Goal: Task Accomplishment & Management: Use online tool/utility

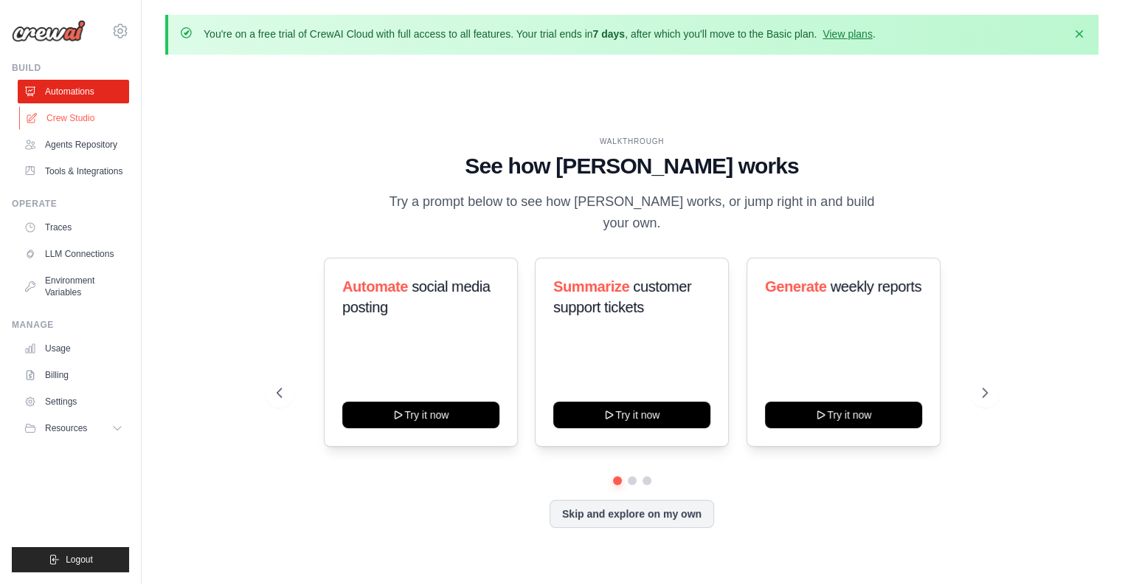
click at [77, 113] on link "Crew Studio" at bounding box center [74, 118] width 111 height 24
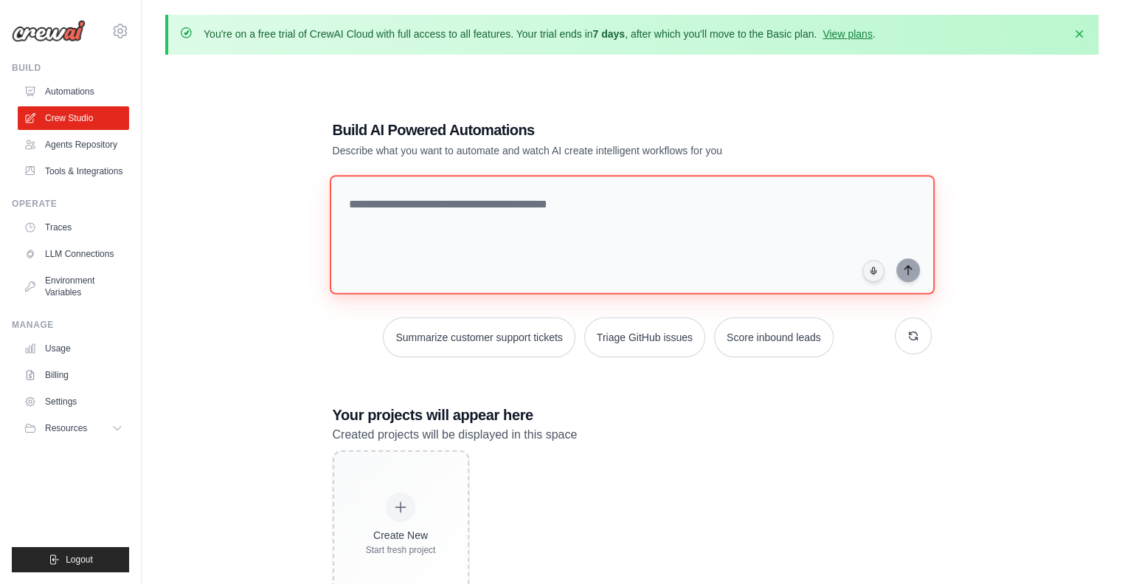
click at [407, 218] on textarea at bounding box center [631, 235] width 605 height 120
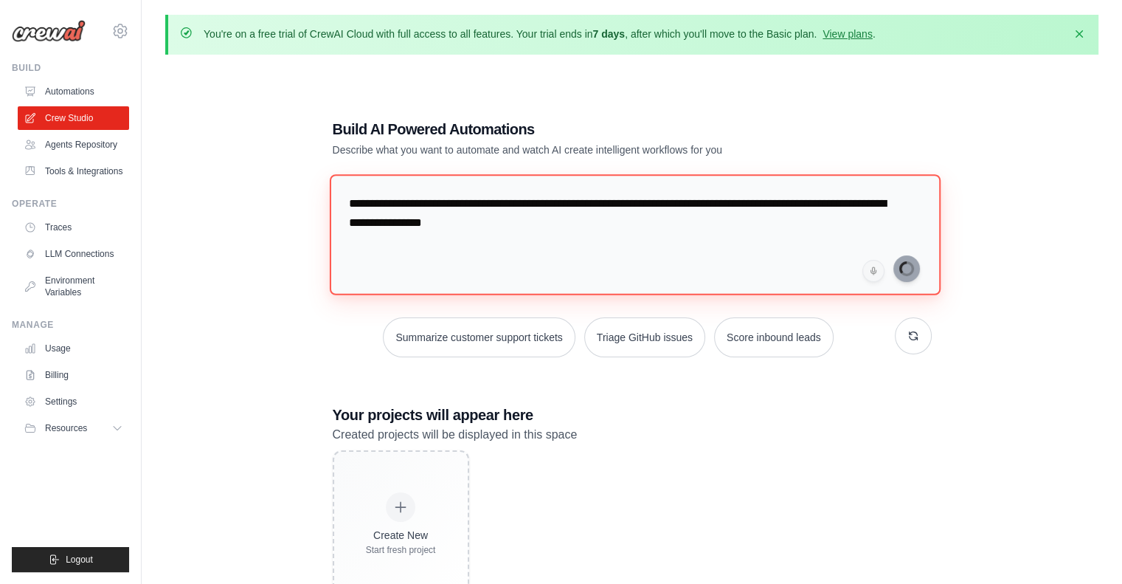
type textarea "**********"
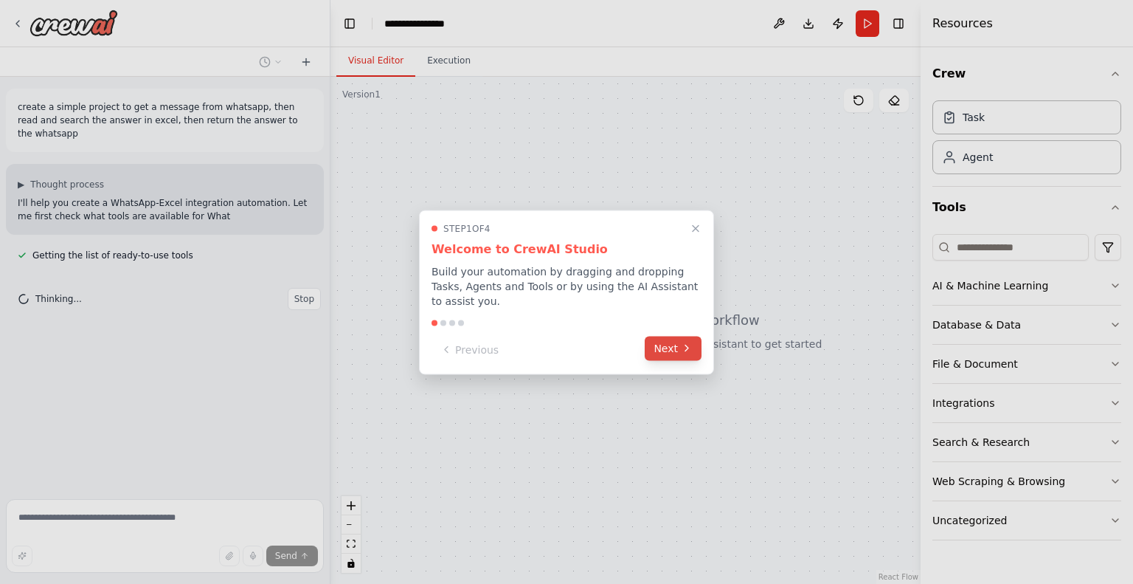
click at [688, 342] on icon at bounding box center [687, 348] width 12 height 12
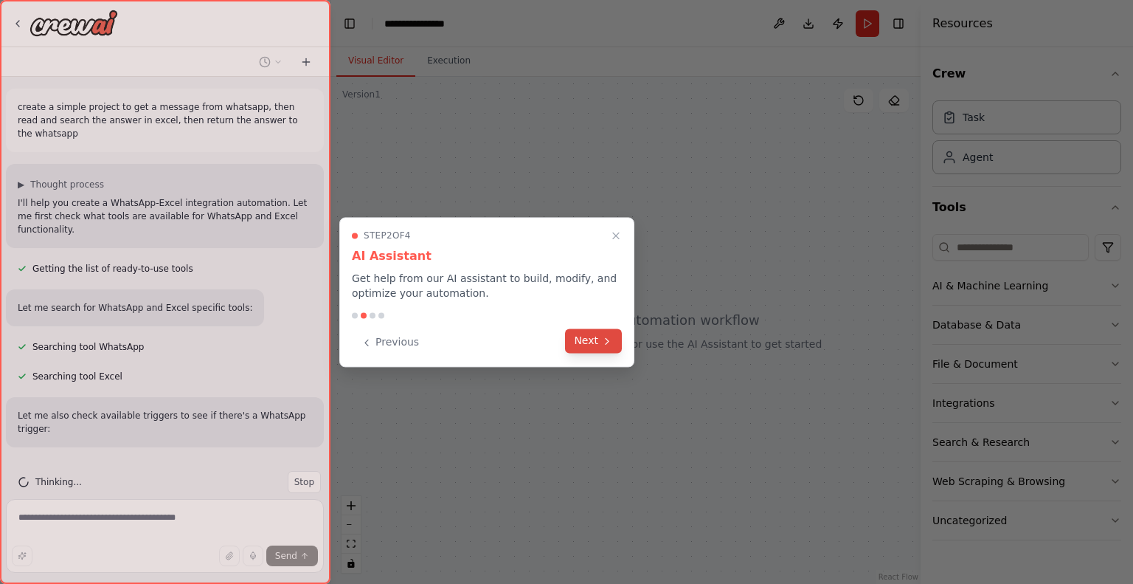
click at [599, 344] on button "Next" at bounding box center [593, 340] width 57 height 24
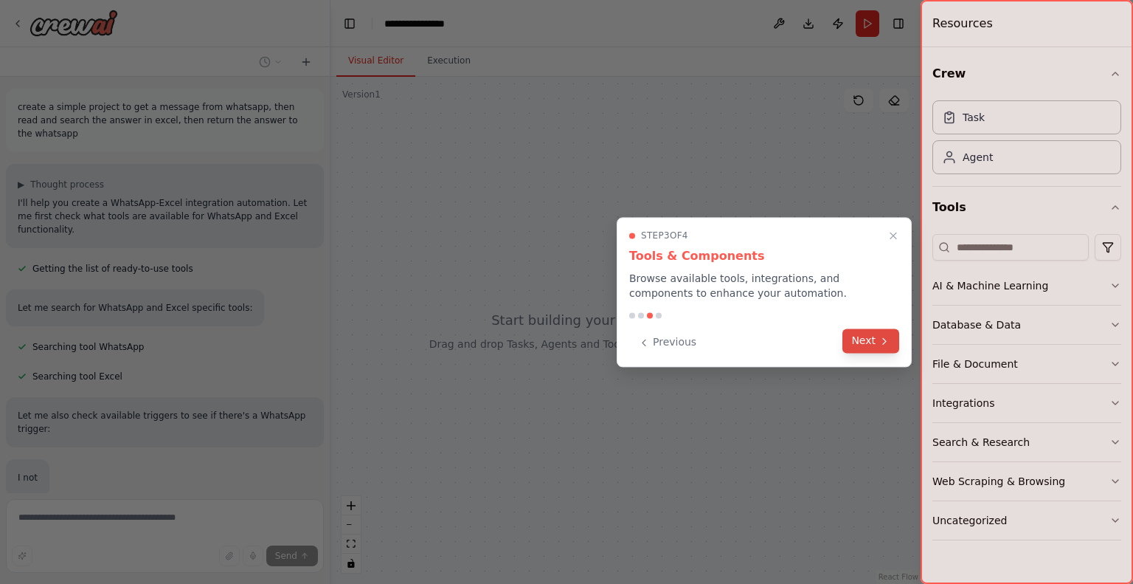
scroll to position [60, 0]
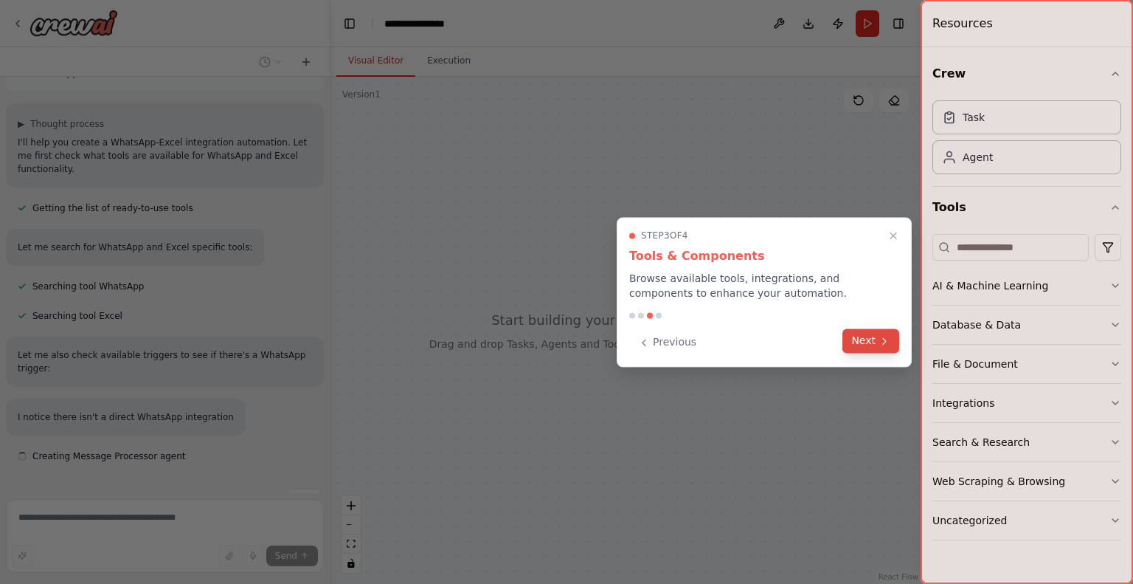
click at [873, 336] on button "Next" at bounding box center [870, 340] width 57 height 24
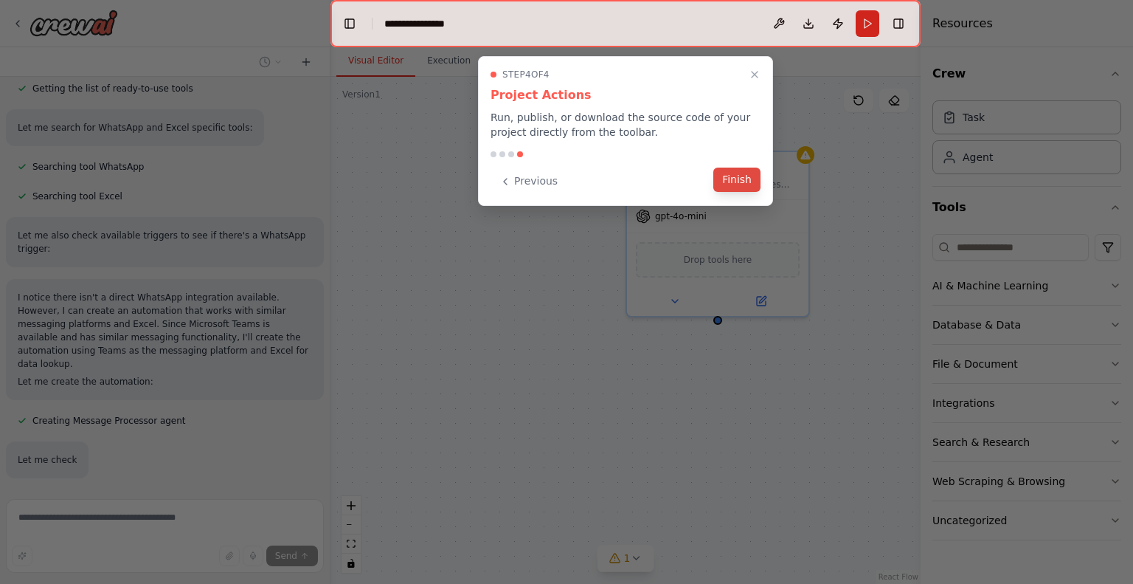
scroll to position [210, 0]
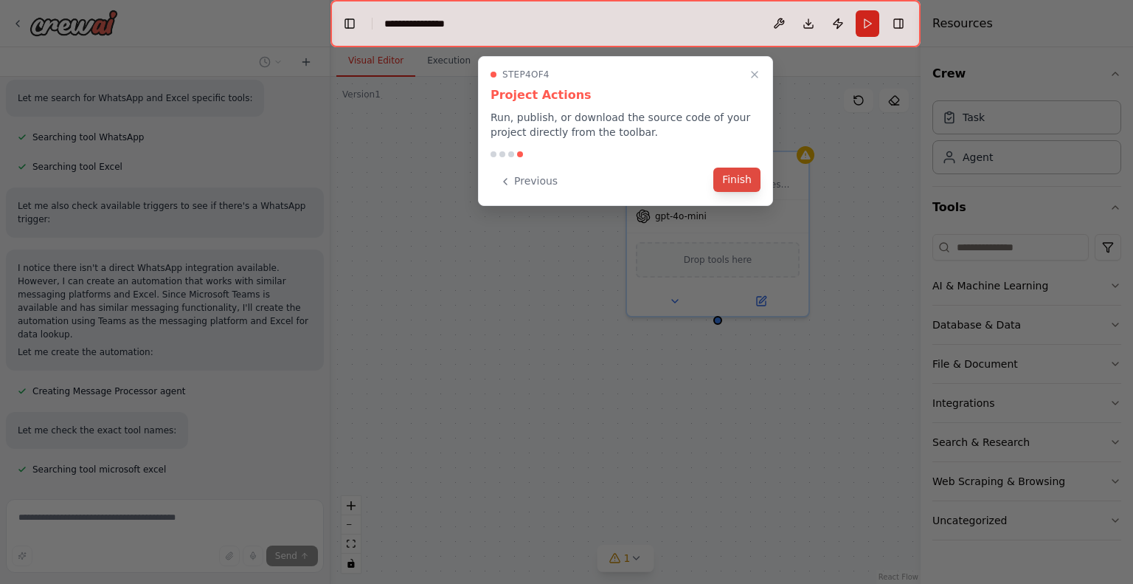
click at [735, 181] on button "Finish" at bounding box center [736, 179] width 47 height 24
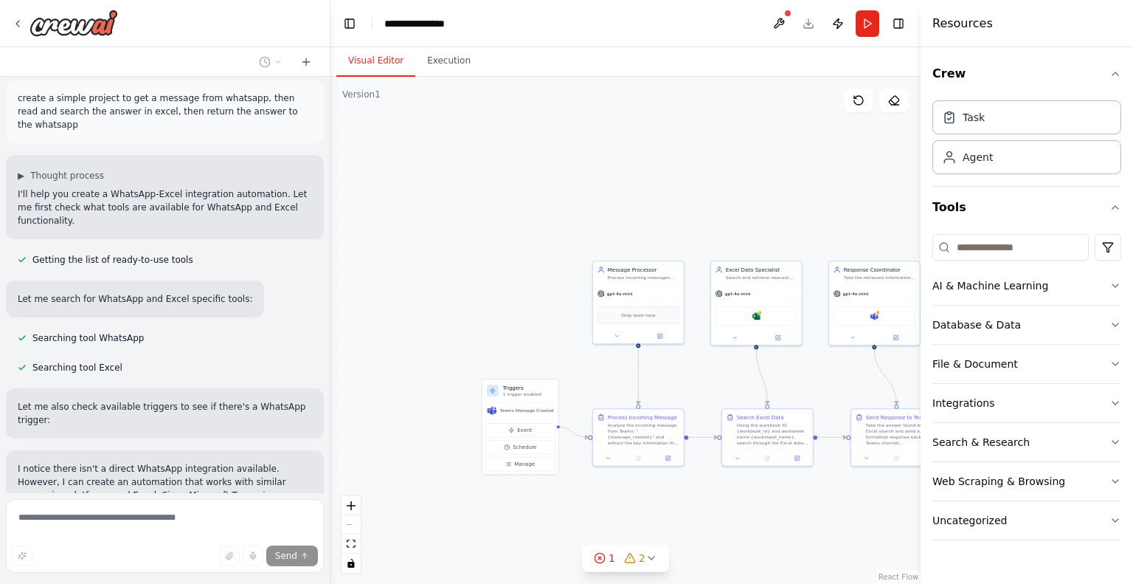
scroll to position [9, 0]
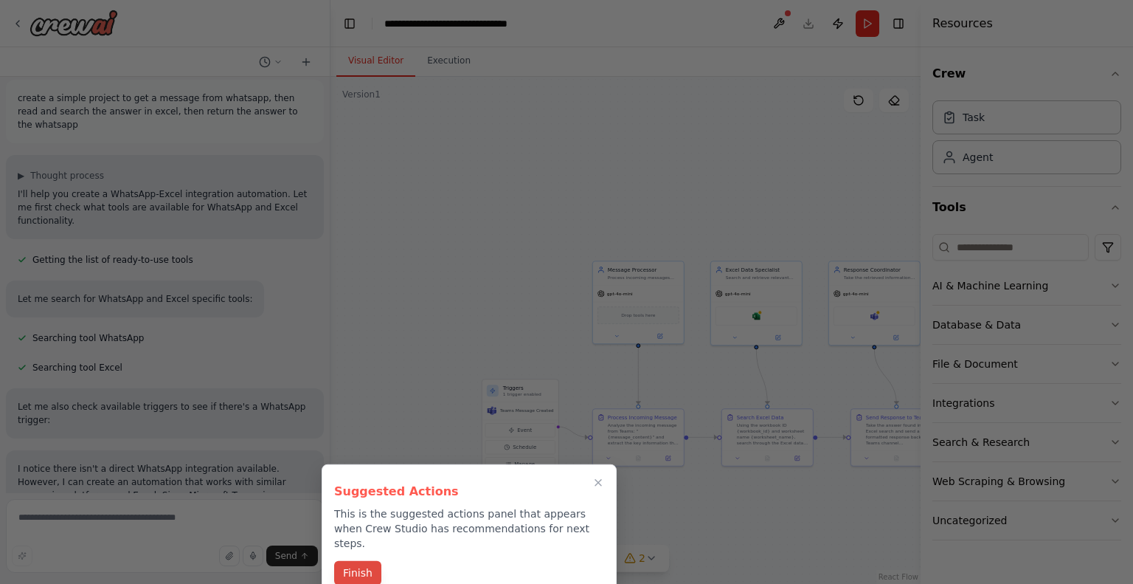
click at [356, 561] on button "Finish" at bounding box center [357, 573] width 47 height 24
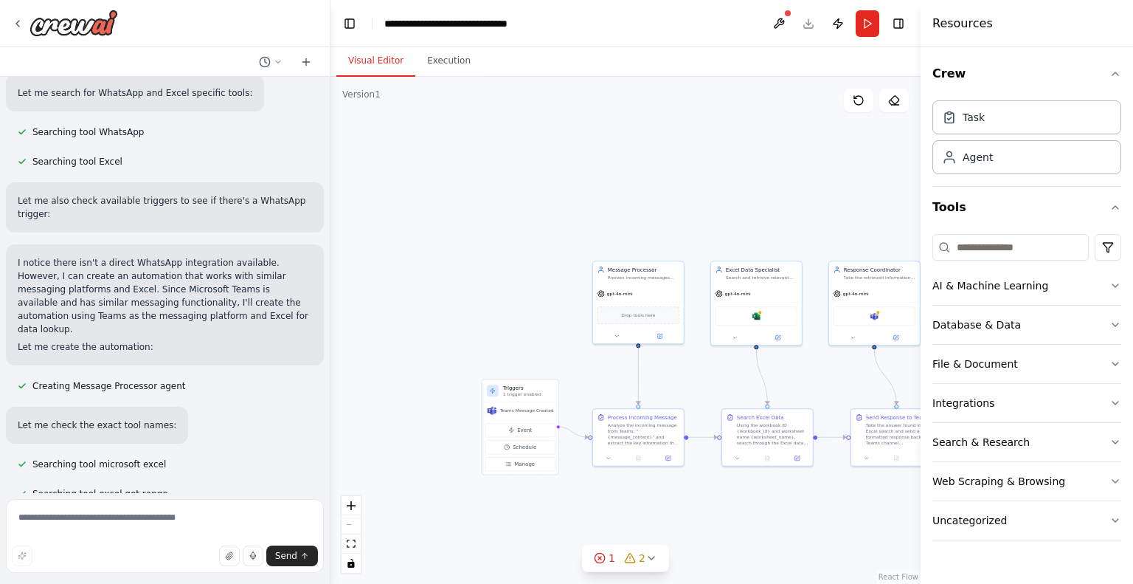
scroll to position [221, 0]
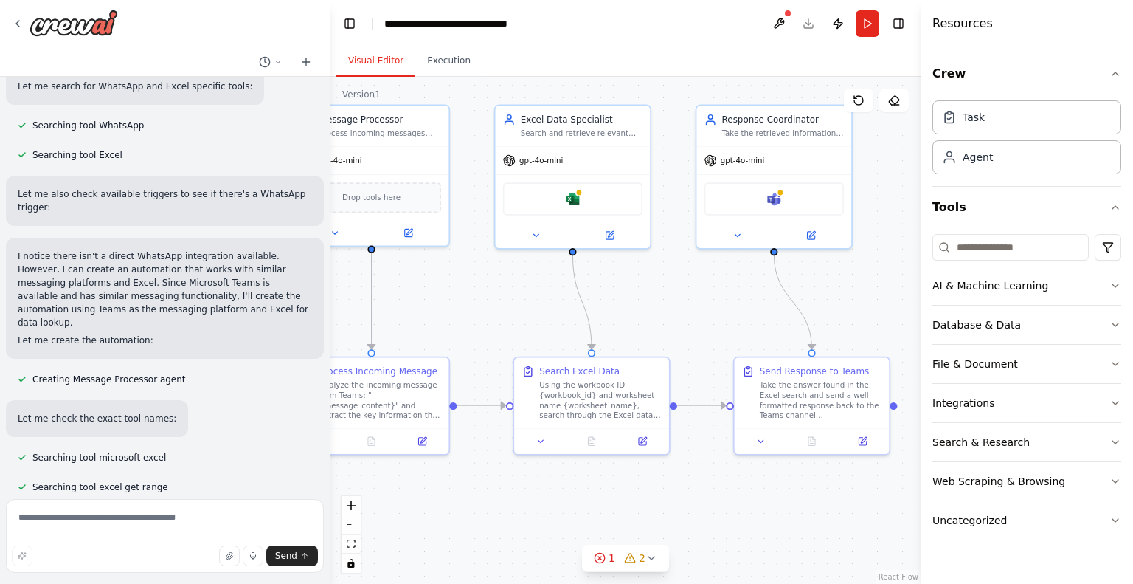
drag, startPoint x: 708, startPoint y: 491, endPoint x: 303, endPoint y: 298, distance: 448.8
click at [303, 298] on div "create a simple project to get a message from whatsapp, then read and search th…" at bounding box center [566, 292] width 1133 height 584
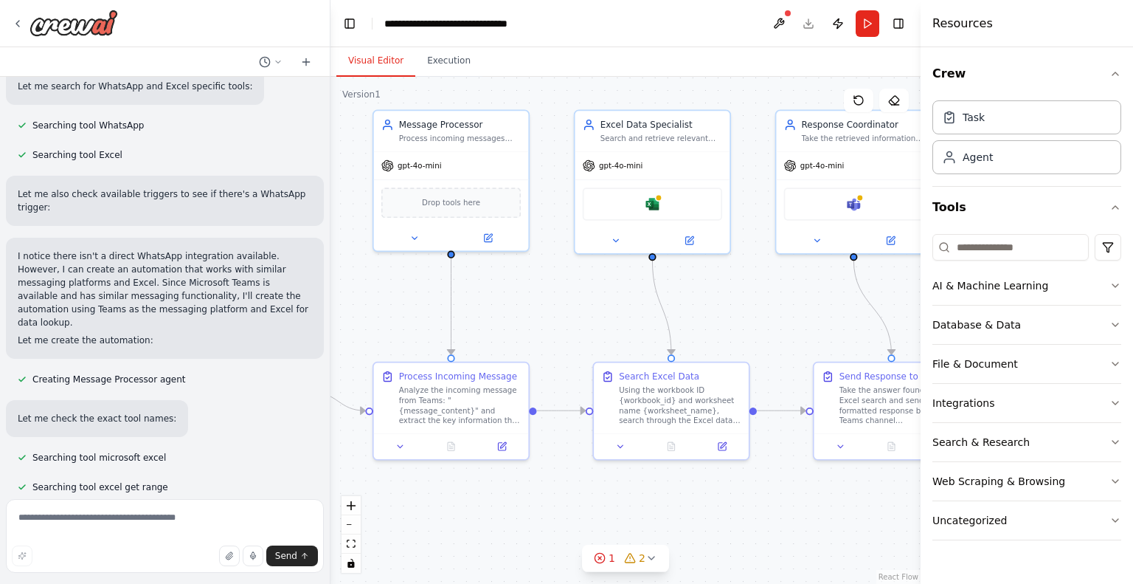
drag, startPoint x: 615, startPoint y: 297, endPoint x: 695, endPoint y: 302, distance: 79.8
click at [695, 302] on div ".deletable-edge-delete-btn { width: 20px; height: 20px; border: 0px solid #ffff…" at bounding box center [625, 330] width 590 height 507
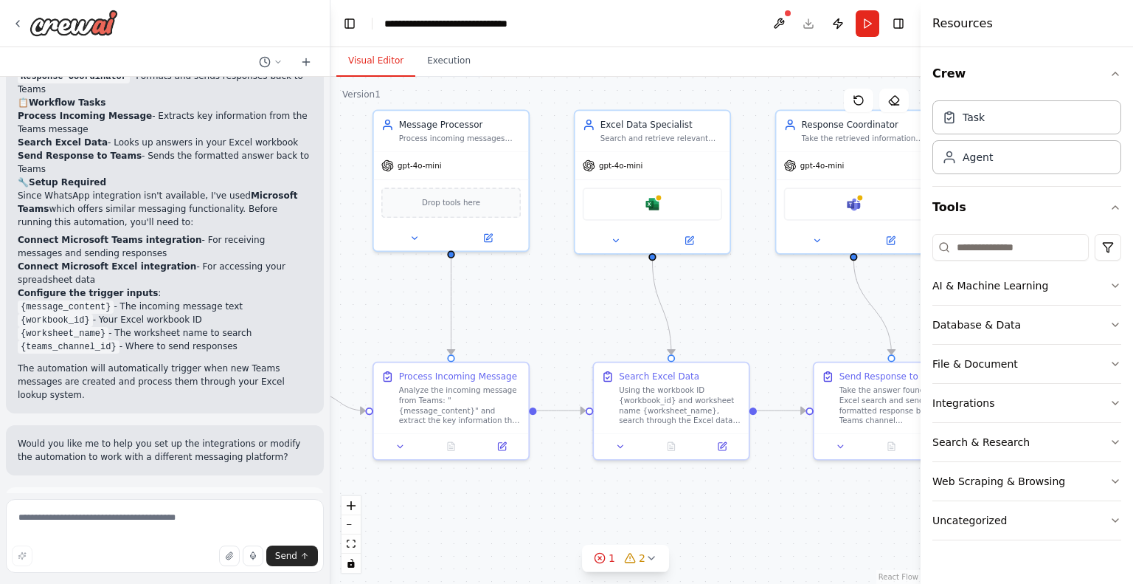
scroll to position [1350, 0]
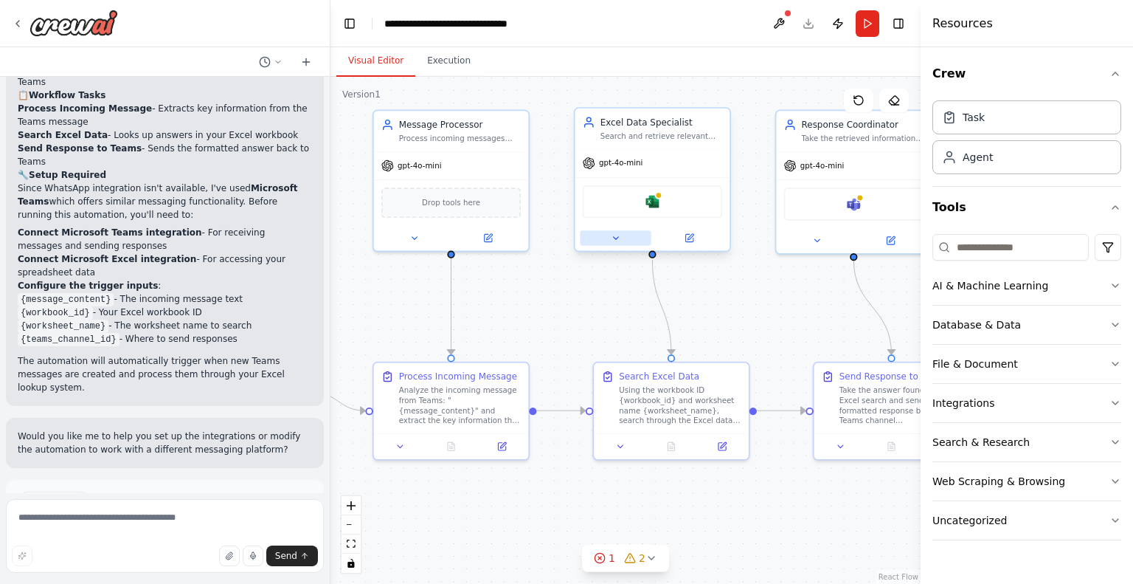
click at [609, 241] on button at bounding box center [615, 237] width 71 height 15
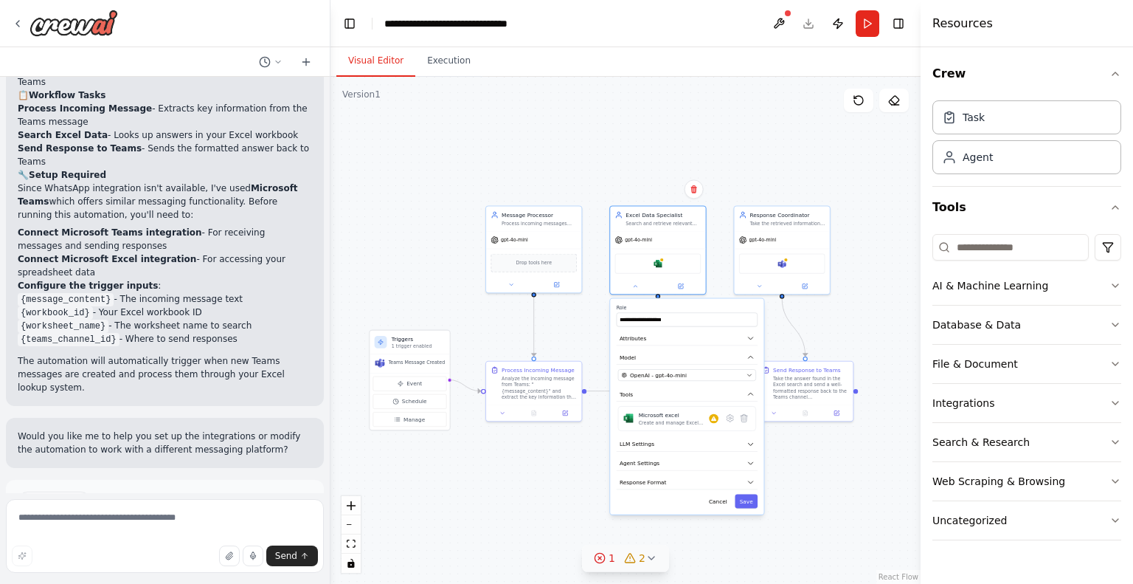
click at [608, 561] on div "1" at bounding box center [604, 557] width 21 height 15
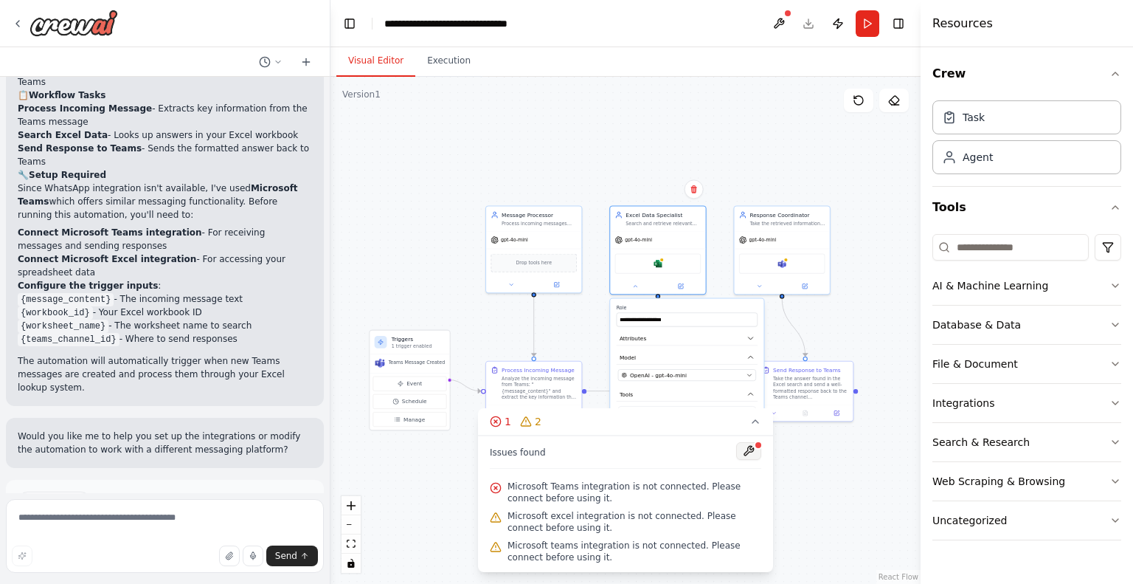
click at [752, 451] on button at bounding box center [748, 451] width 25 height 18
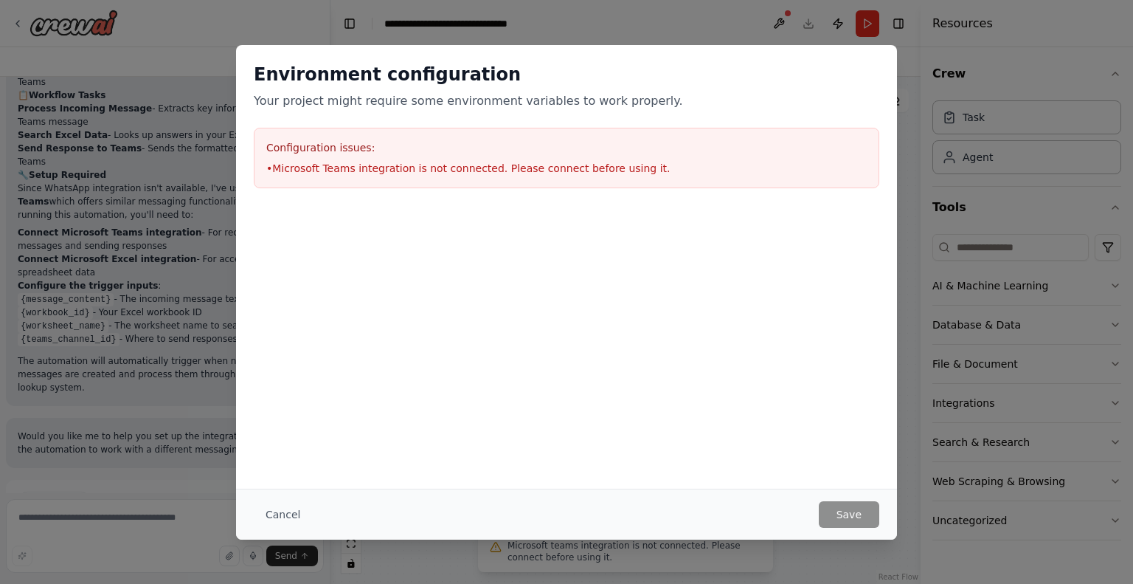
click at [753, 20] on div "Environment configuration Your project might require some environment variables…" at bounding box center [566, 292] width 1133 height 584
click at [276, 513] on button "Cancel" at bounding box center [283, 514] width 58 height 27
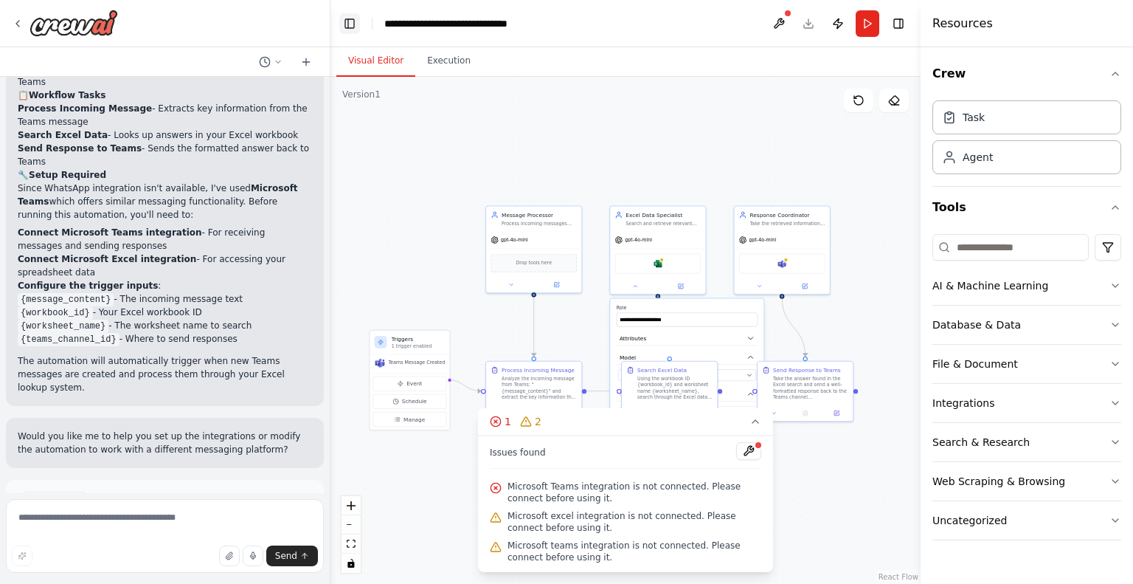
click at [348, 22] on button "Toggle Left Sidebar" at bounding box center [349, 23] width 21 height 21
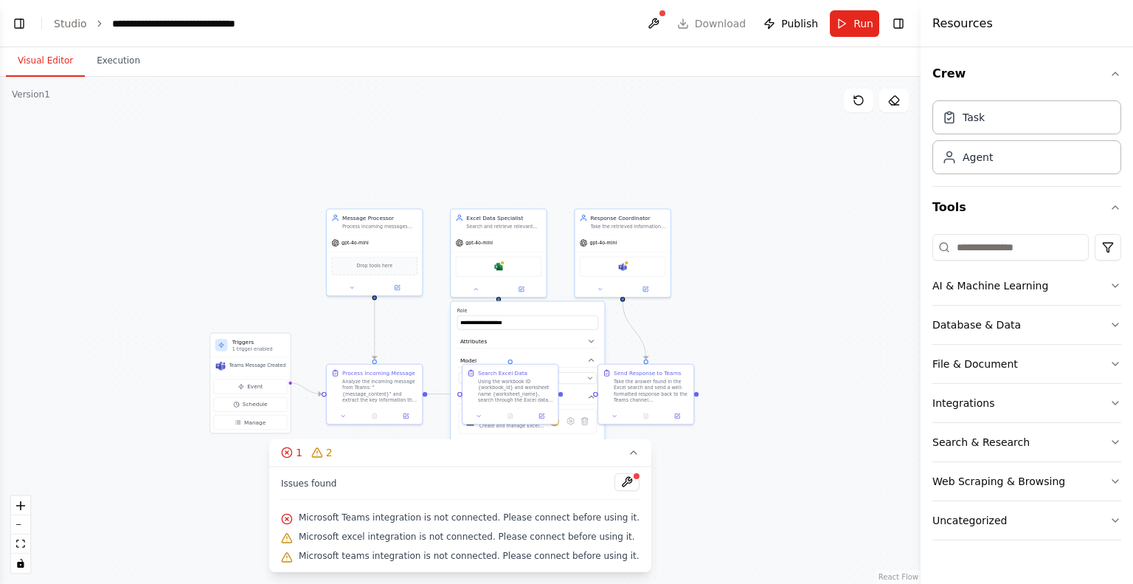
drag, startPoint x: 663, startPoint y: 290, endPoint x: 834, endPoint y: 293, distance: 171.2
click at [834, 293] on div ".deletable-edge-delete-btn { width: 20px; height: 20px; border: 0px solid #ffff…" at bounding box center [460, 330] width 921 height 507
click at [67, 20] on link "Studio" at bounding box center [70, 24] width 33 height 12
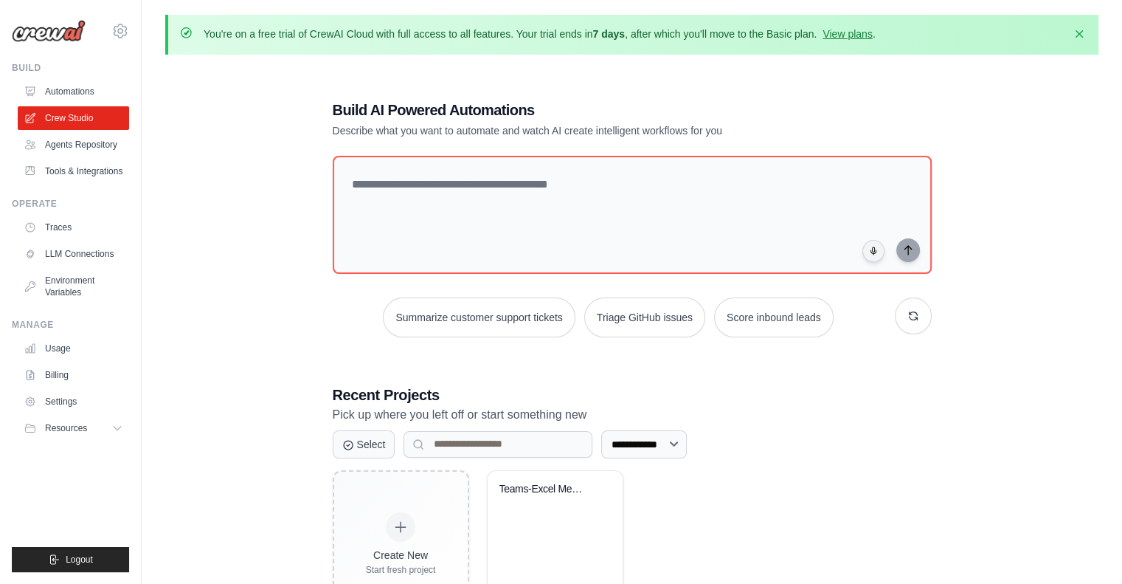
scroll to position [80, 0]
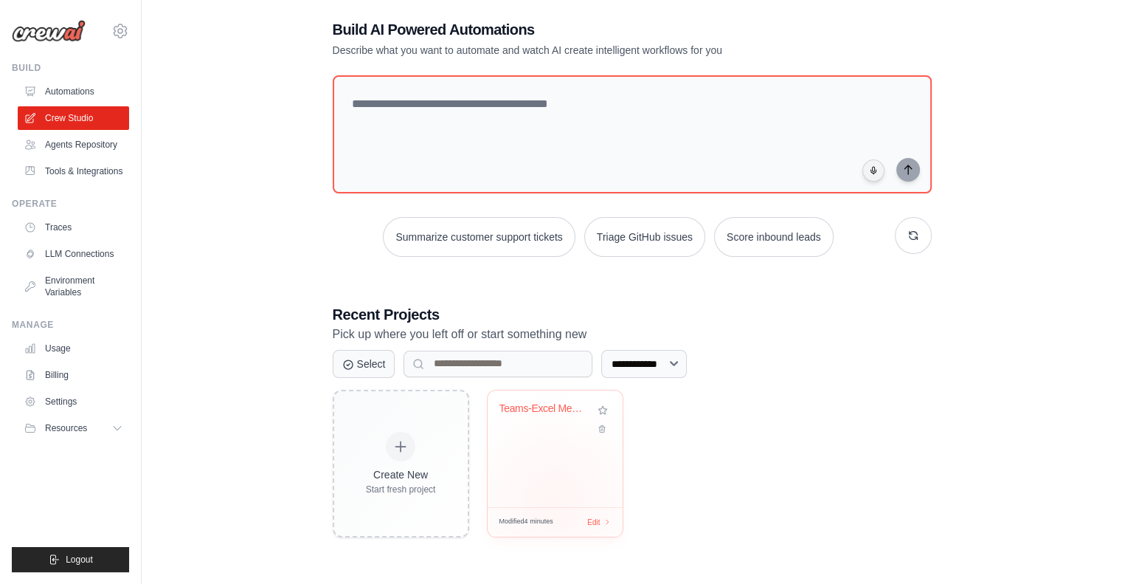
click at [554, 497] on div "Teams-Excel Message Lookup System" at bounding box center [555, 448] width 135 height 117
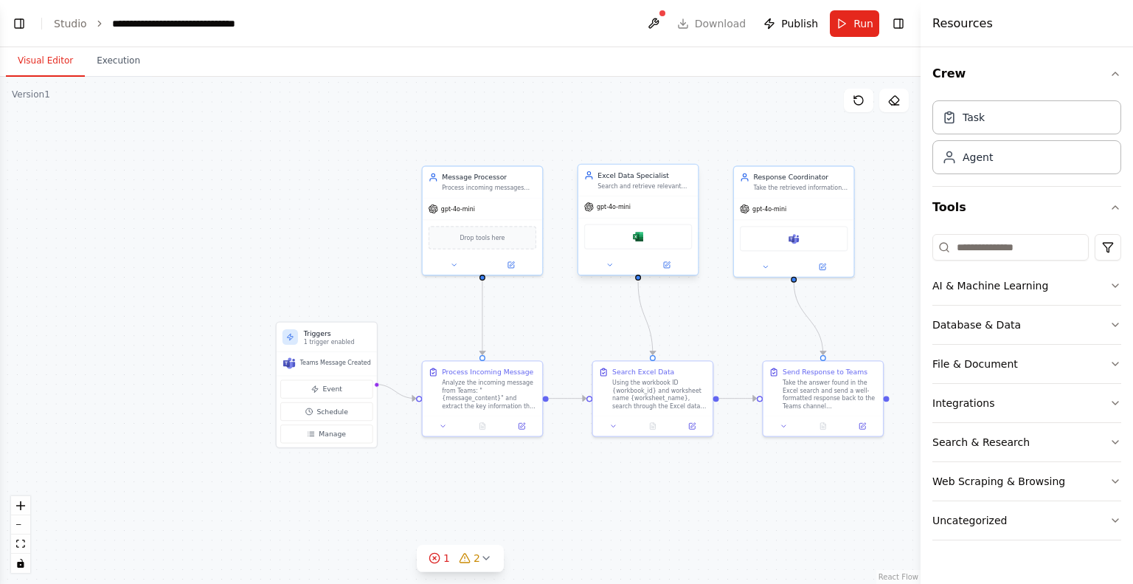
scroll to position [1231, 0]
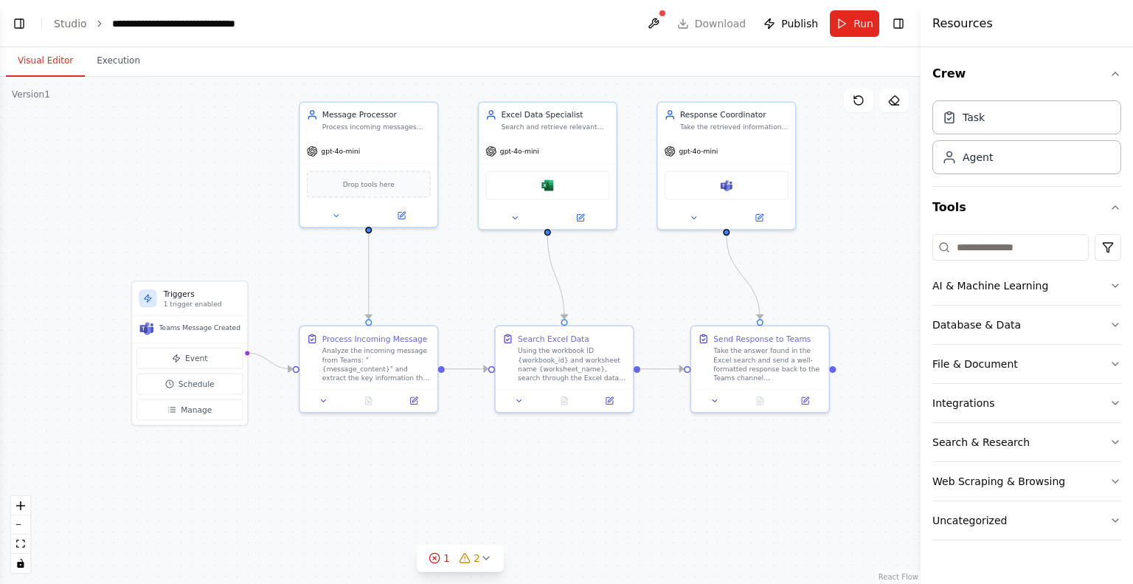
drag, startPoint x: 744, startPoint y: 334, endPoint x: 658, endPoint y: 274, distance: 105.0
click at [658, 274] on div ".deletable-edge-delete-btn { width: 20px; height: 20px; border: 0px solid #ffff…" at bounding box center [460, 330] width 921 height 507
click at [463, 563] on icon at bounding box center [465, 558] width 12 height 12
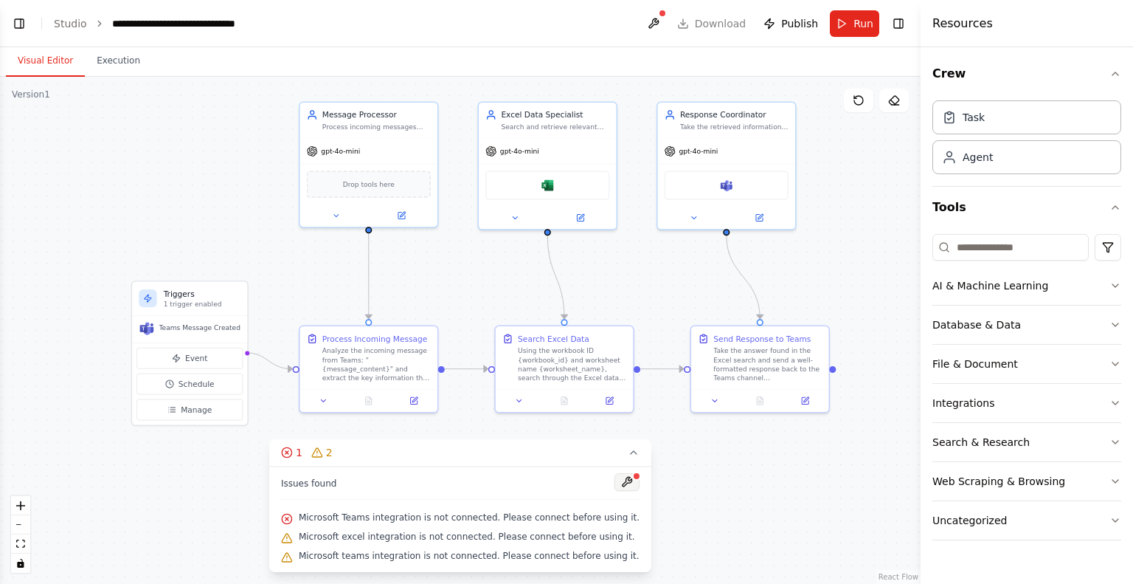
click at [615, 475] on button at bounding box center [627, 482] width 25 height 18
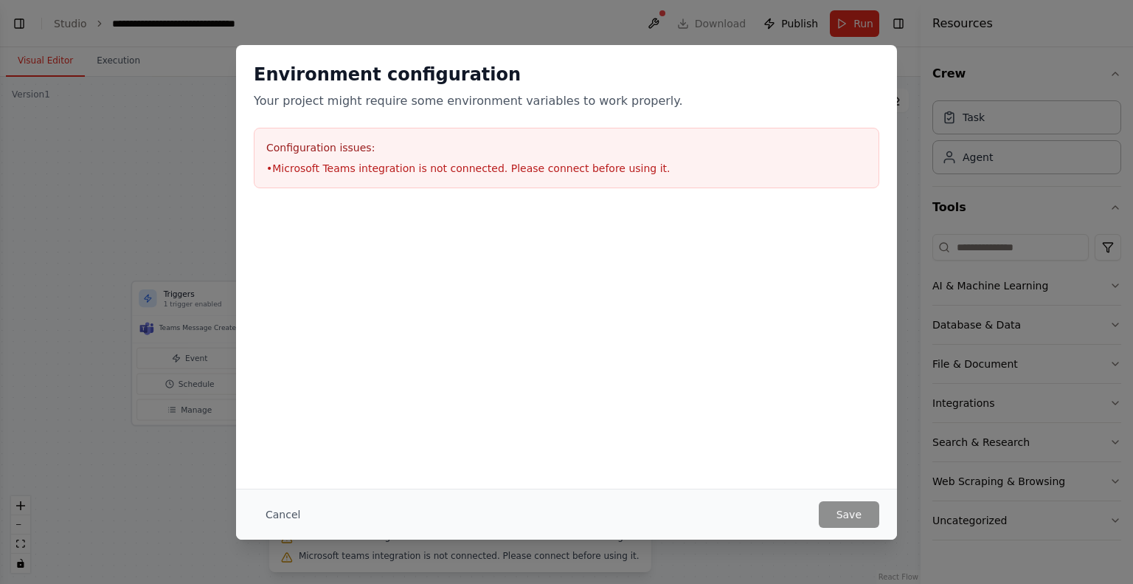
click at [443, 184] on div "Configuration issues: • Microsoft Teams integration is not connected. Please co…" at bounding box center [567, 158] width 626 height 60
click at [472, 163] on li "• Microsoft Teams integration is not connected. Please connect before using it." at bounding box center [566, 168] width 601 height 15
click at [269, 521] on button "Cancel" at bounding box center [283, 514] width 58 height 27
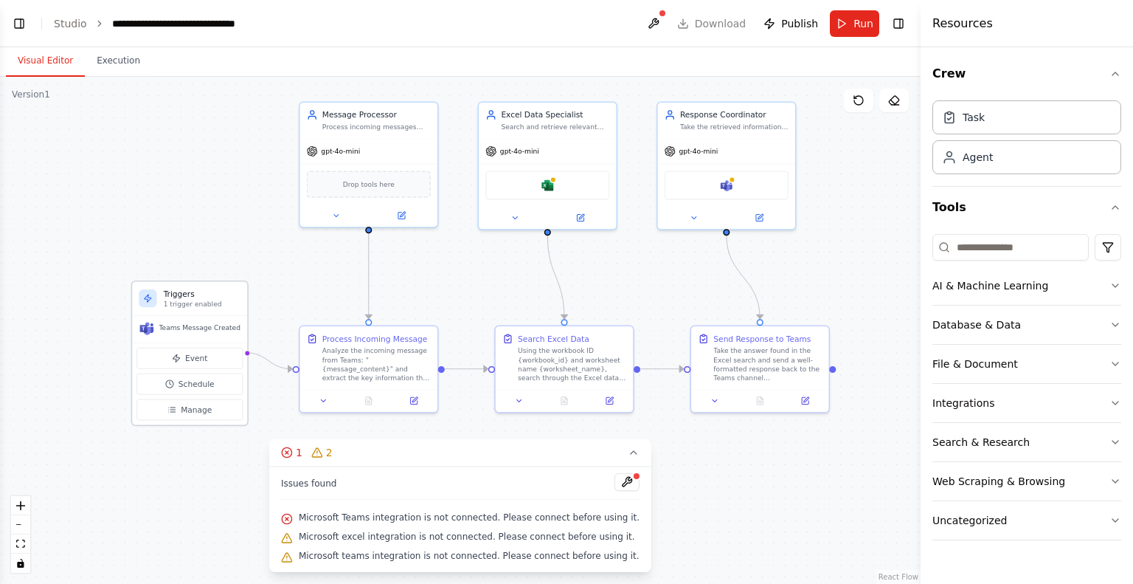
click at [198, 297] on h3 "Triggers" at bounding box center [202, 293] width 77 height 11
click at [156, 299] on div at bounding box center [148, 298] width 18 height 18
click at [180, 306] on p "1 trigger enabled" at bounding box center [202, 304] width 77 height 9
click at [176, 330] on span "Teams Message Created" at bounding box center [199, 327] width 81 height 9
click at [176, 331] on span "Teams Message Created" at bounding box center [199, 327] width 81 height 9
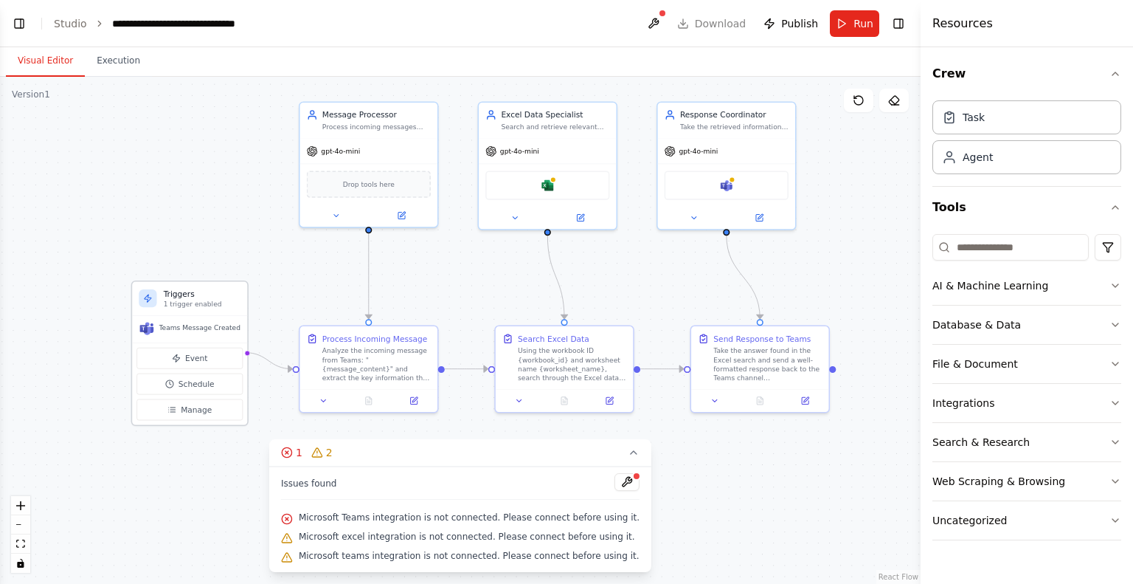
click at [176, 332] on div "Teams Message Created" at bounding box center [190, 327] width 102 height 15
click at [192, 406] on span "Manage" at bounding box center [196, 409] width 31 height 11
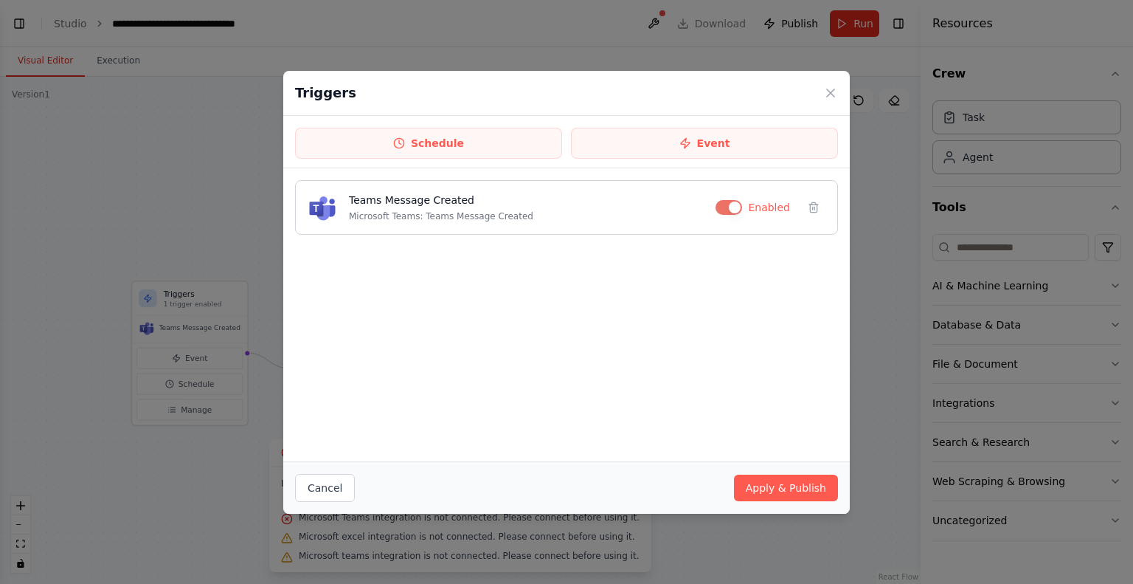
click at [440, 204] on h4 "Teams Message Created" at bounding box center [526, 200] width 355 height 15
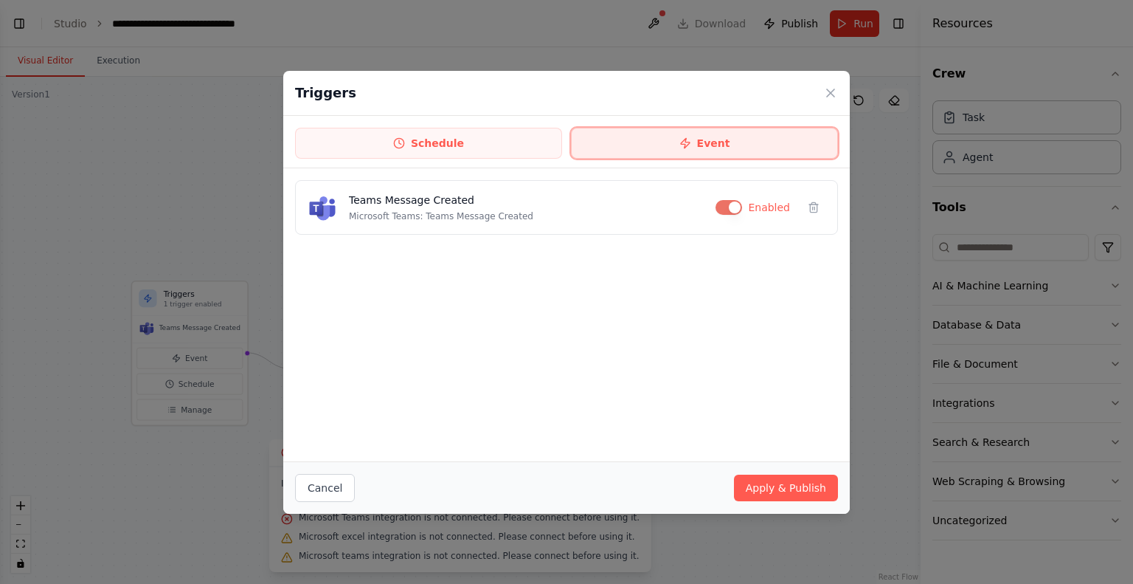
click at [652, 140] on button "Event" at bounding box center [704, 143] width 267 height 31
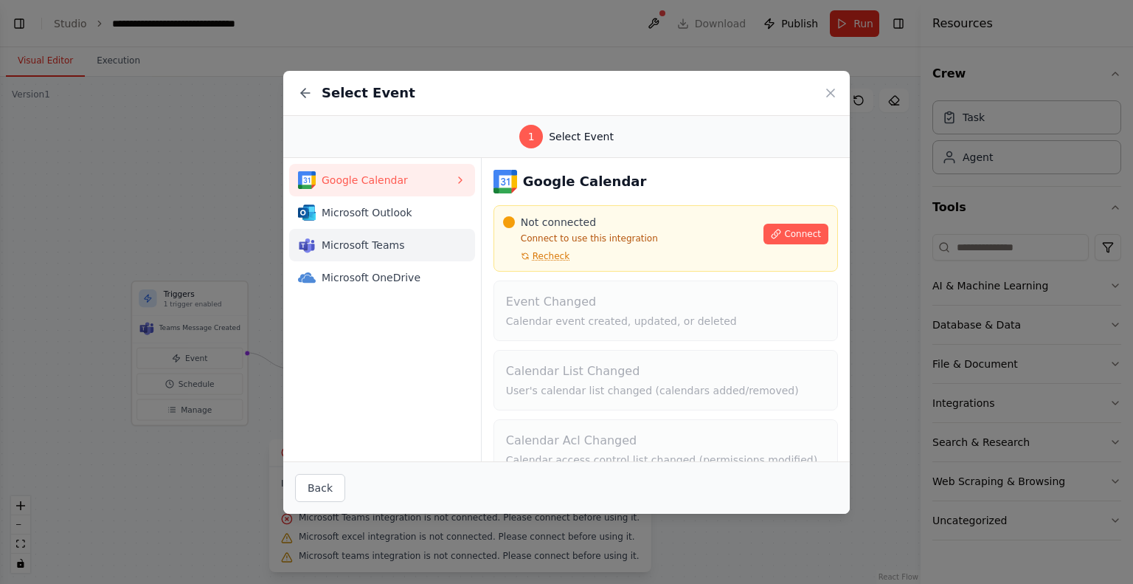
click at [342, 250] on span "Microsoft Teams" at bounding box center [388, 245] width 133 height 15
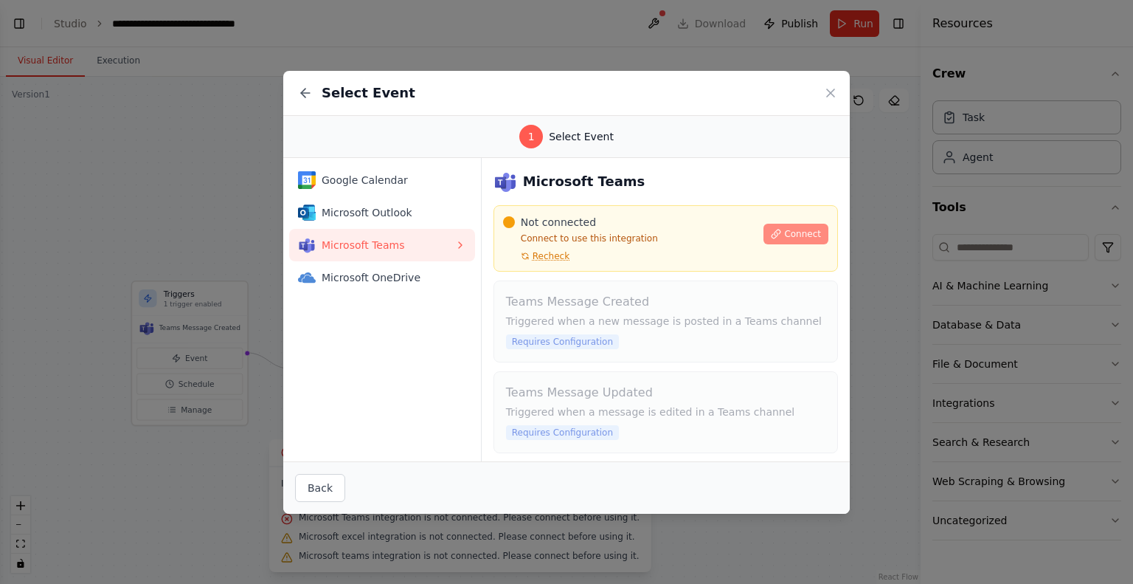
click at [785, 234] on span "Connect" at bounding box center [802, 234] width 37 height 12
click at [792, 235] on span "Connect" at bounding box center [802, 234] width 37 height 12
click at [772, 229] on icon at bounding box center [776, 234] width 10 height 10
click at [564, 258] on div "Not connected Connect to use this integration Recheck" at bounding box center [629, 238] width 252 height 47
click at [552, 254] on span "Recheck" at bounding box center [551, 256] width 37 height 12
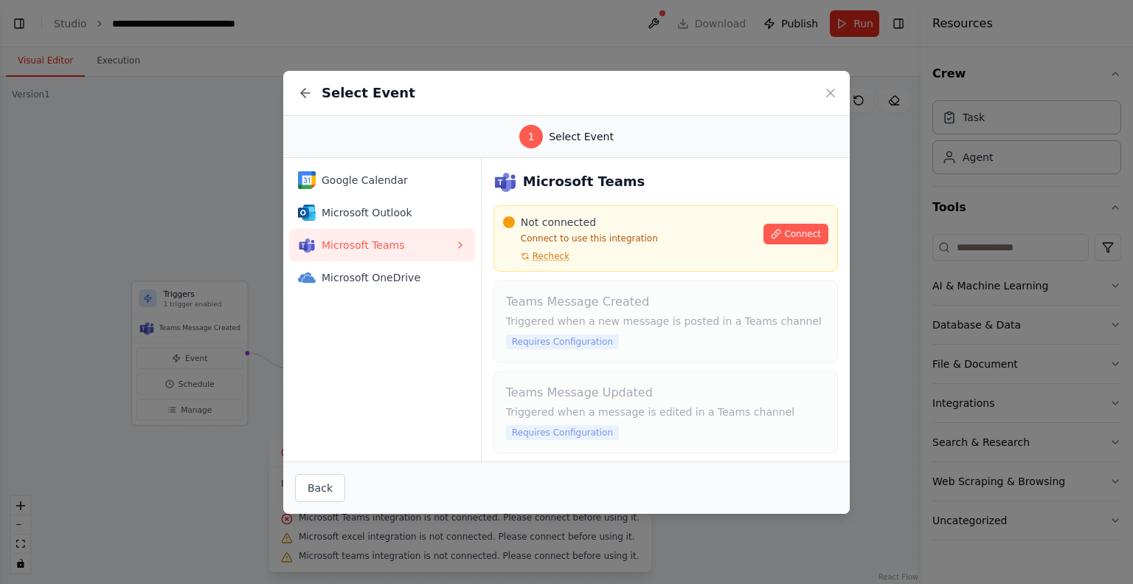
click at [583, 241] on p "Connect to use this integration" at bounding box center [629, 238] width 252 height 12
click at [407, 280] on span "Microsoft OneDrive" at bounding box center [388, 277] width 133 height 15
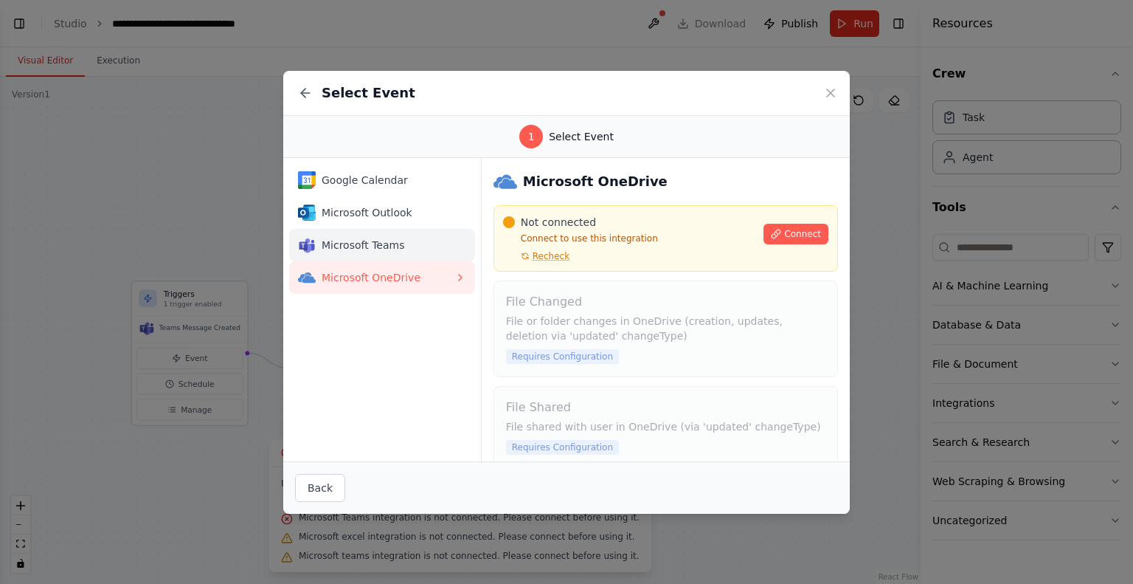
click at [412, 251] on span "Microsoft Teams" at bounding box center [388, 245] width 133 height 15
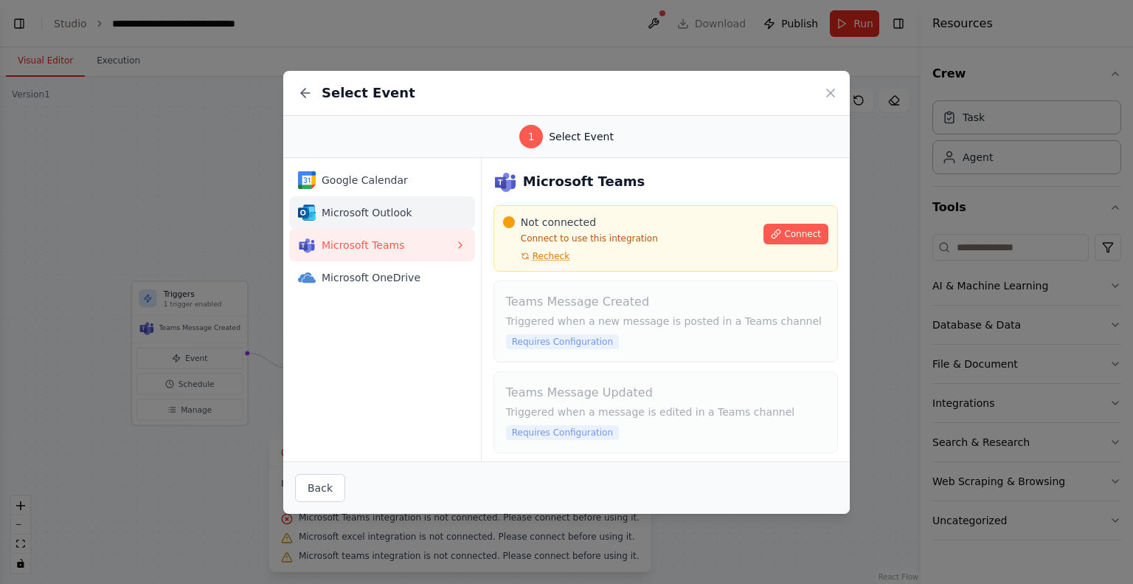
click at [414, 219] on div "Microsoft Outlook" at bounding box center [376, 213] width 156 height 18
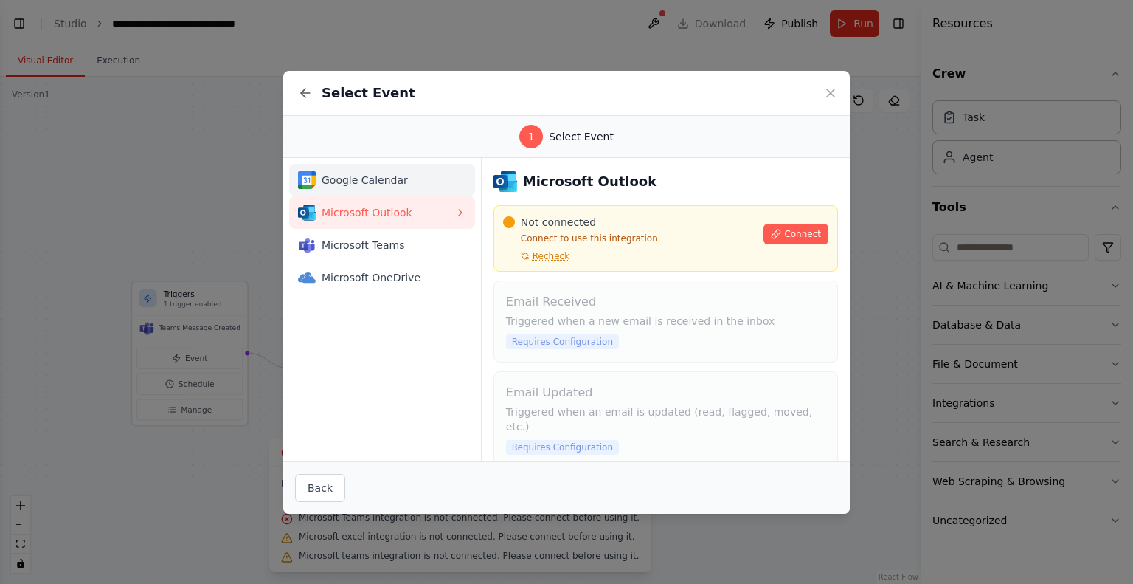
click at [414, 178] on span "Google Calendar" at bounding box center [388, 180] width 133 height 15
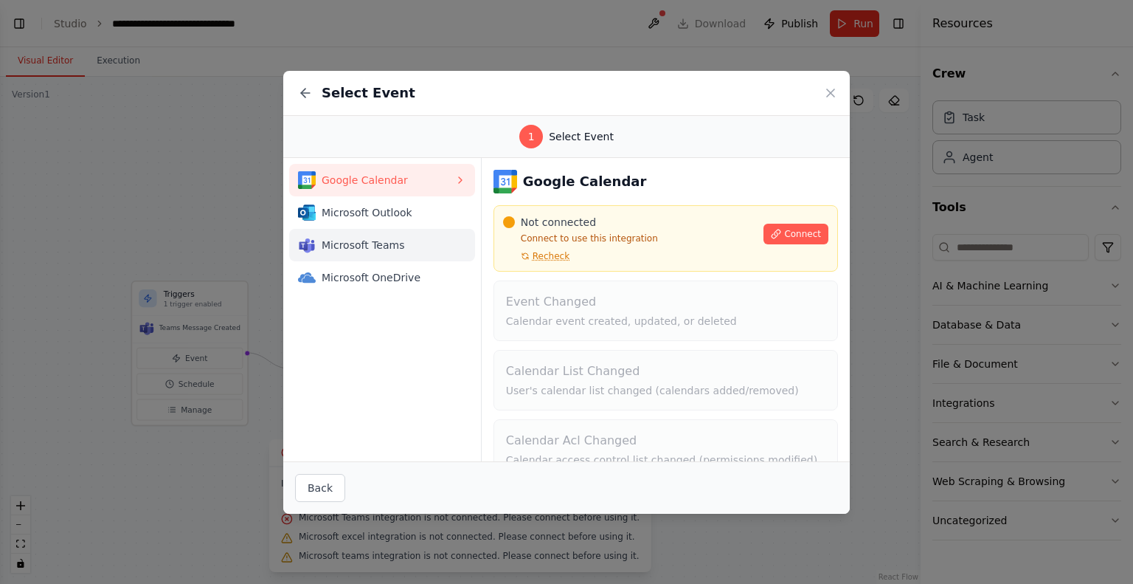
click at [399, 257] on button "Microsoft Teams" at bounding box center [382, 245] width 186 height 32
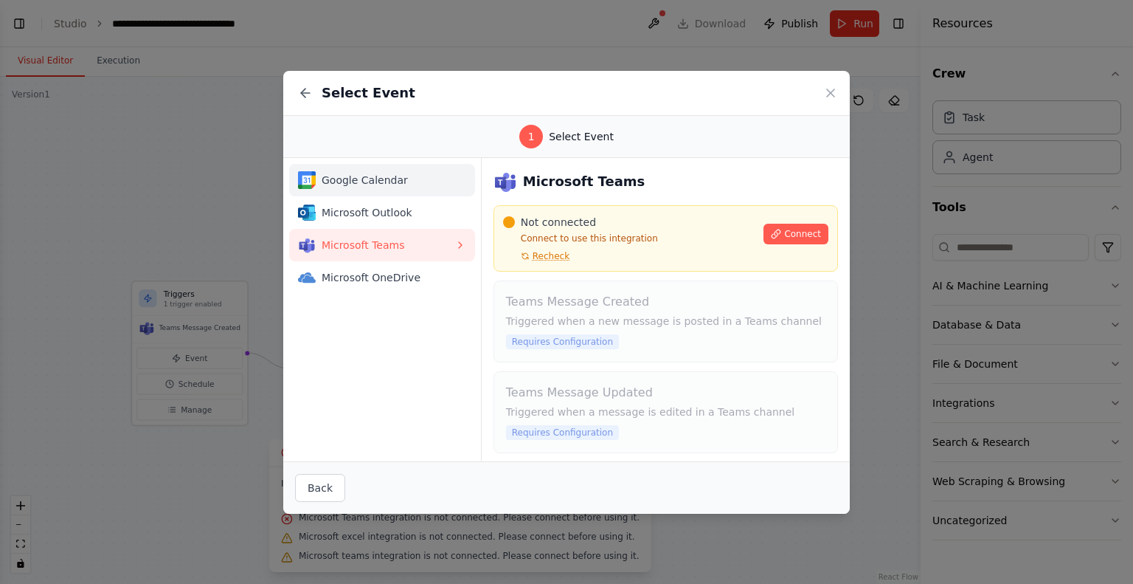
click at [423, 185] on span "Google Calendar" at bounding box center [388, 180] width 133 height 15
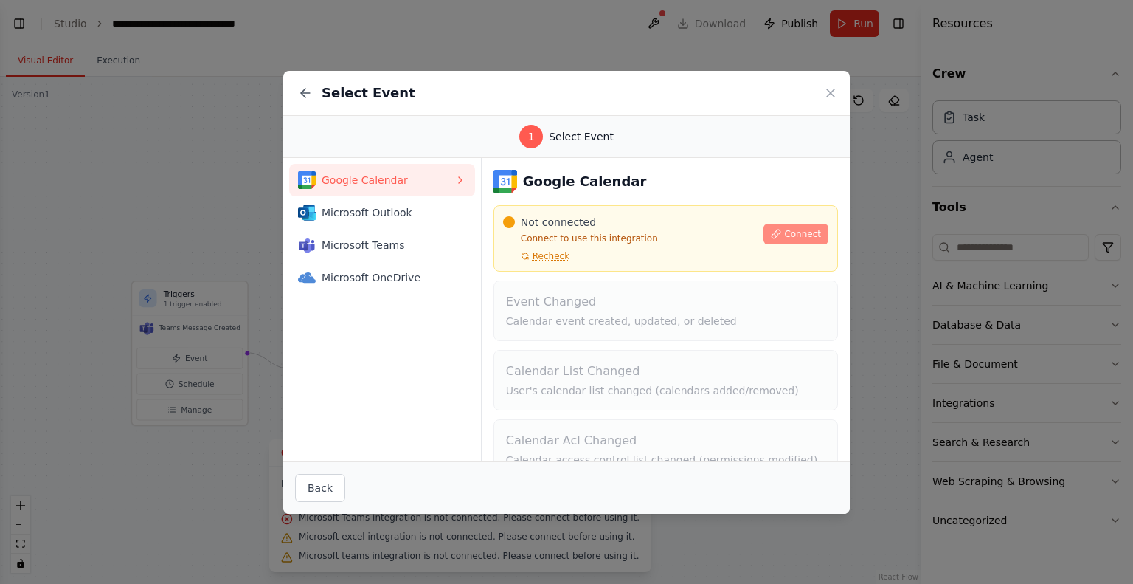
click at [796, 224] on button "Connect" at bounding box center [796, 234] width 65 height 21
click at [411, 245] on span "Microsoft Teams" at bounding box center [388, 245] width 133 height 15
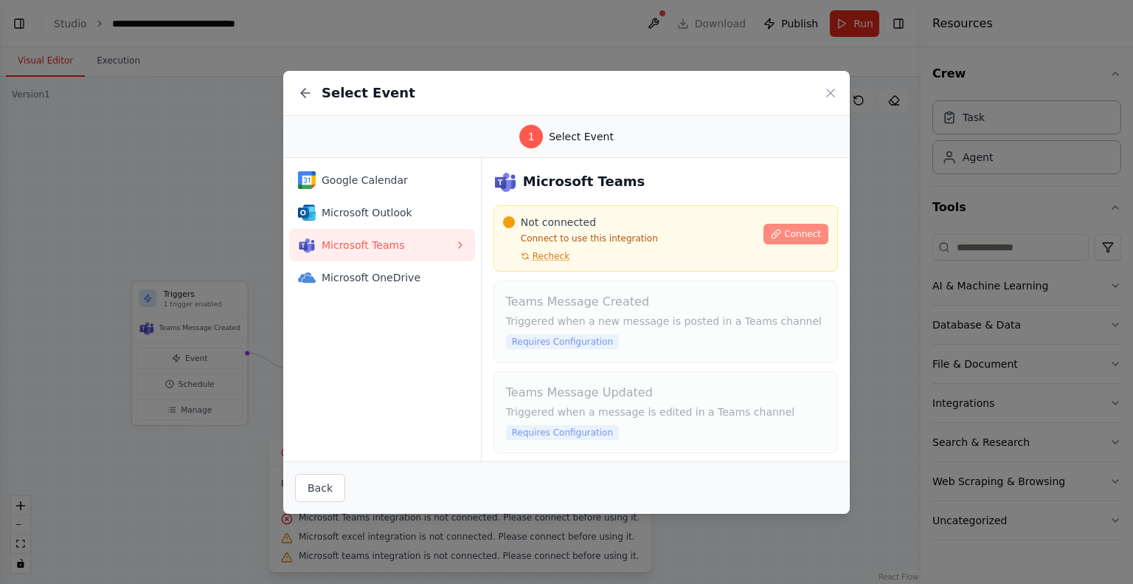
click at [784, 229] on span "Connect" at bounding box center [802, 234] width 37 height 12
click at [303, 94] on icon at bounding box center [303, 93] width 4 height 9
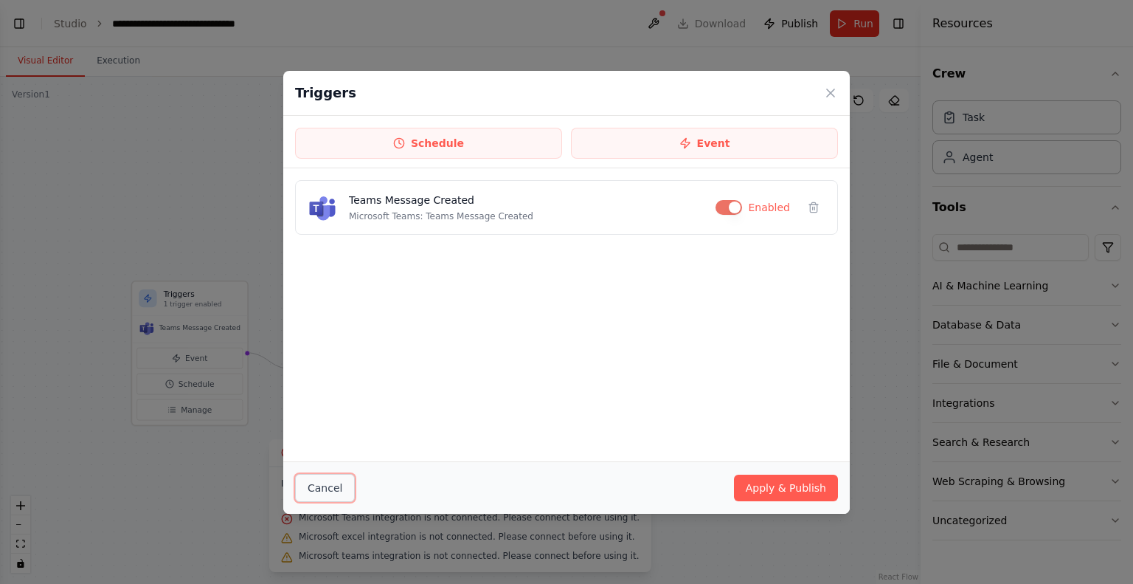
click at [339, 488] on button "Cancel" at bounding box center [325, 488] width 60 height 28
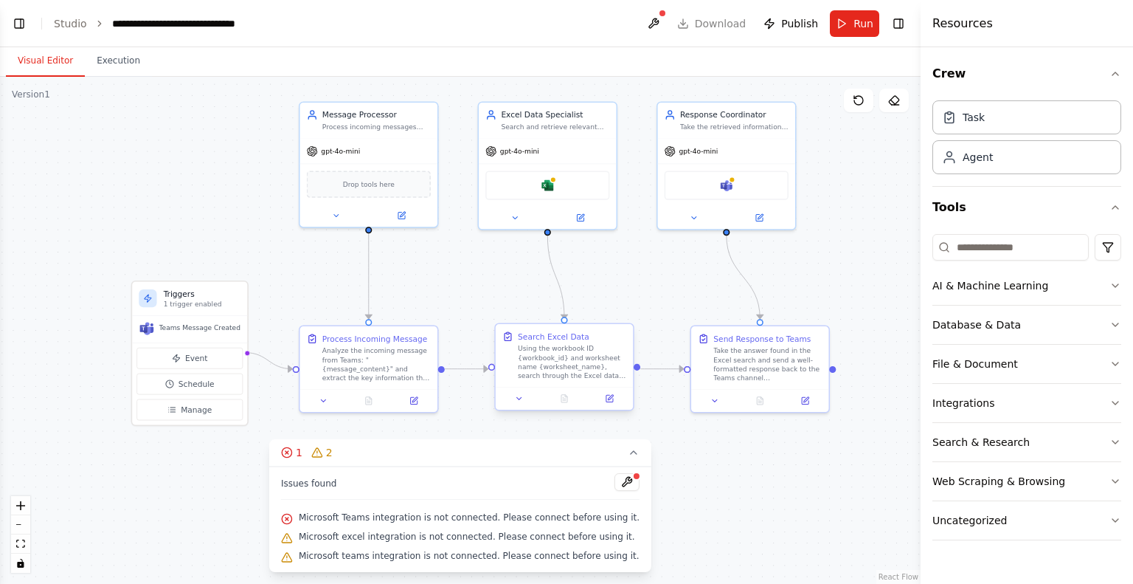
click at [569, 380] on div "Search Excel Data Using the workbook ID {workbook_id} and worksheet name {works…" at bounding box center [564, 355] width 137 height 63
click at [519, 406] on div at bounding box center [564, 398] width 137 height 23
click at [516, 401] on icon at bounding box center [519, 398] width 9 height 9
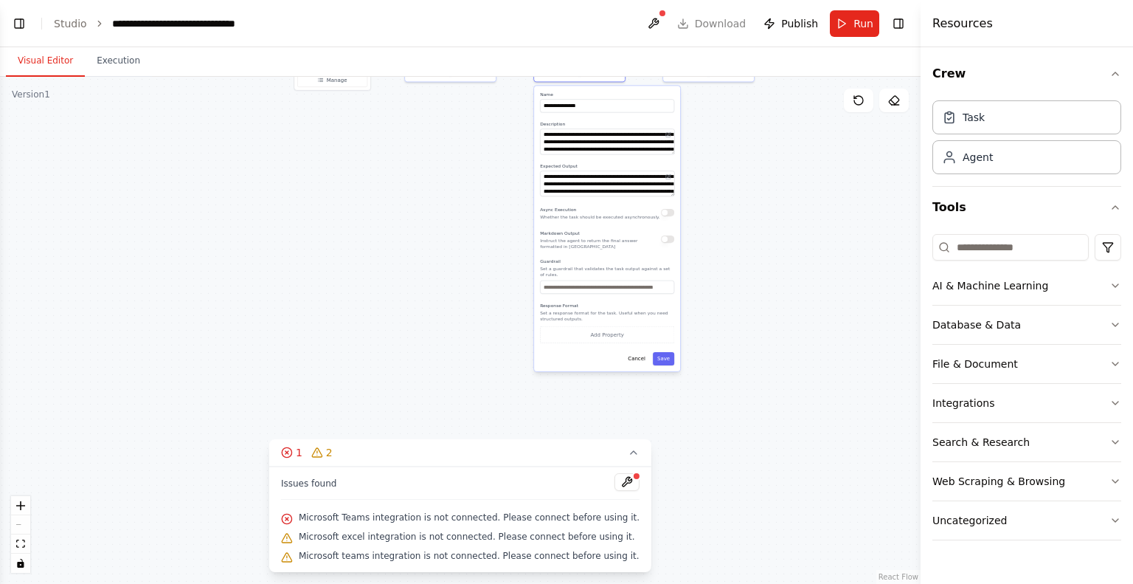
drag, startPoint x: 750, startPoint y: 463, endPoint x: 754, endPoint y: 174, distance: 288.5
click at [754, 174] on div ".deletable-edge-delete-btn { width: 20px; height: 20px; border: 0px solid #ffff…" at bounding box center [460, 330] width 921 height 507
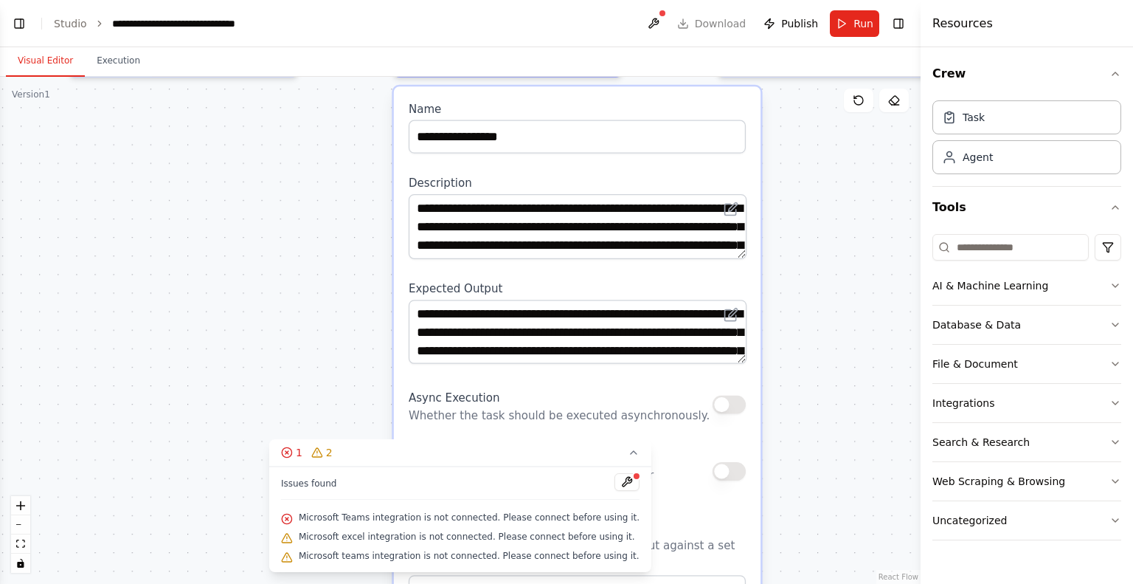
drag, startPoint x: 779, startPoint y: 156, endPoint x: 798, endPoint y: 313, distance: 158.3
click at [798, 313] on div ".deletable-edge-delete-btn { width: 20px; height: 20px; border: 0px solid #ffff…" at bounding box center [460, 330] width 921 height 507
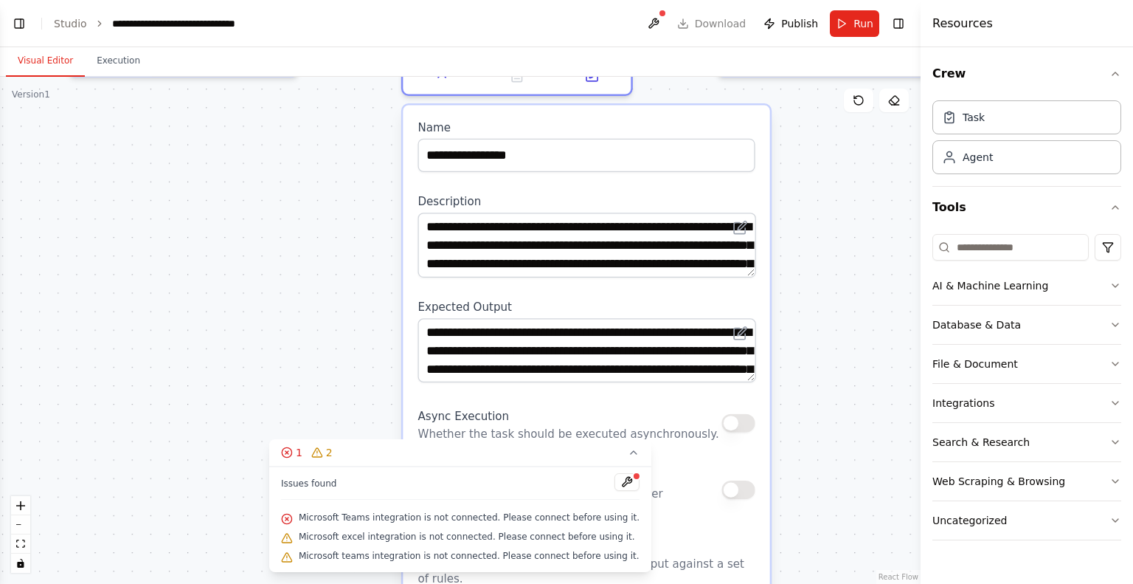
drag, startPoint x: 744, startPoint y: 362, endPoint x: 744, endPoint y: 387, distance: 25.1
click at [744, 387] on div "**********" at bounding box center [586, 463] width 367 height 716
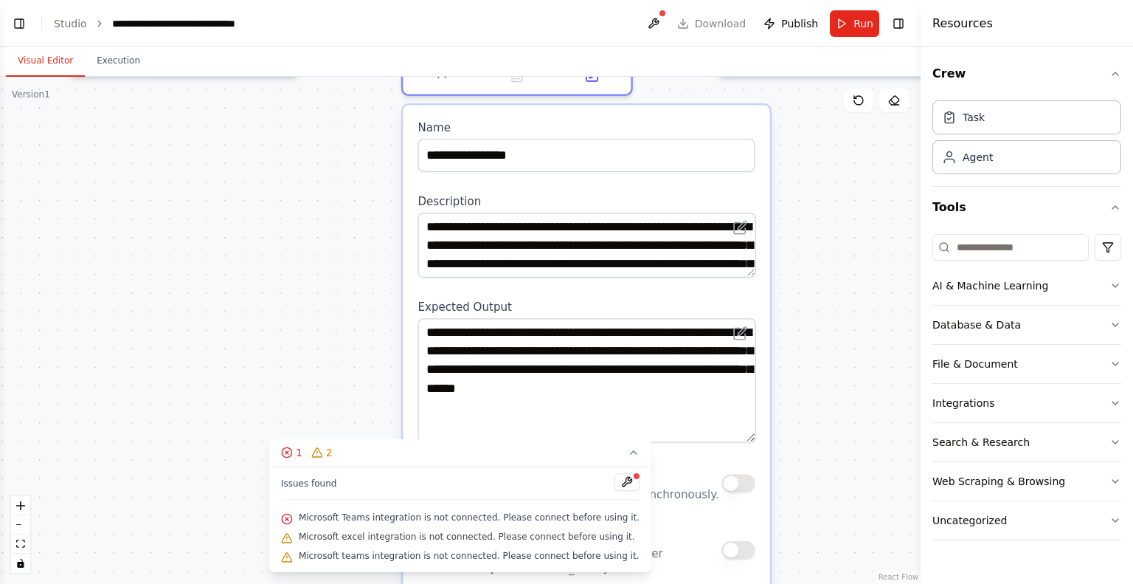
drag, startPoint x: 748, startPoint y: 373, endPoint x: 732, endPoint y: 432, distance: 61.9
click at [732, 432] on textarea "**********" at bounding box center [587, 380] width 338 height 124
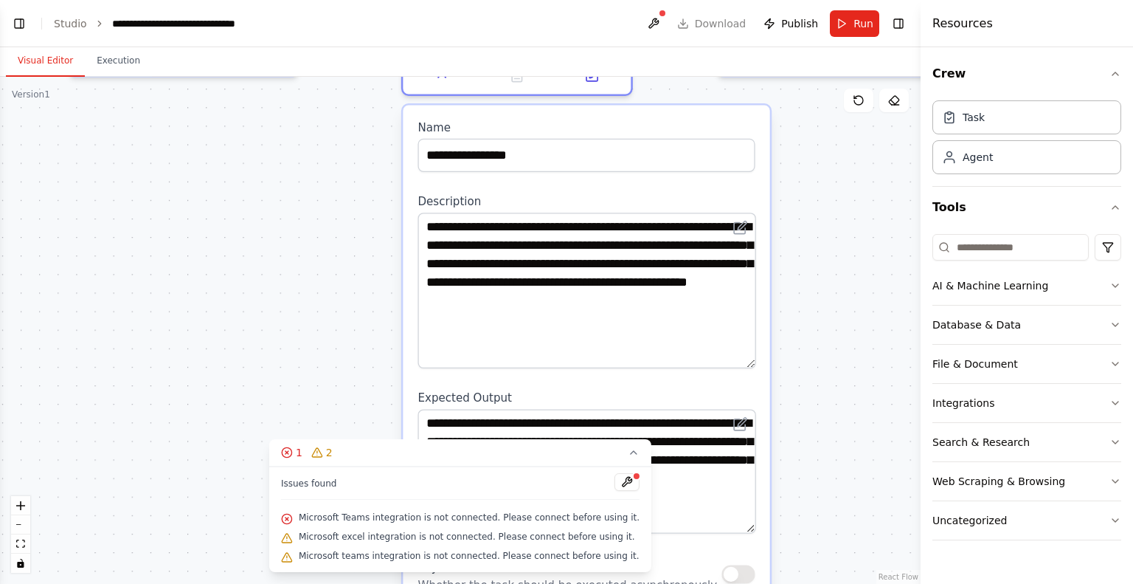
drag, startPoint x: 749, startPoint y: 268, endPoint x: 751, endPoint y: 359, distance: 91.5
click at [751, 359] on textarea "**********" at bounding box center [587, 290] width 338 height 156
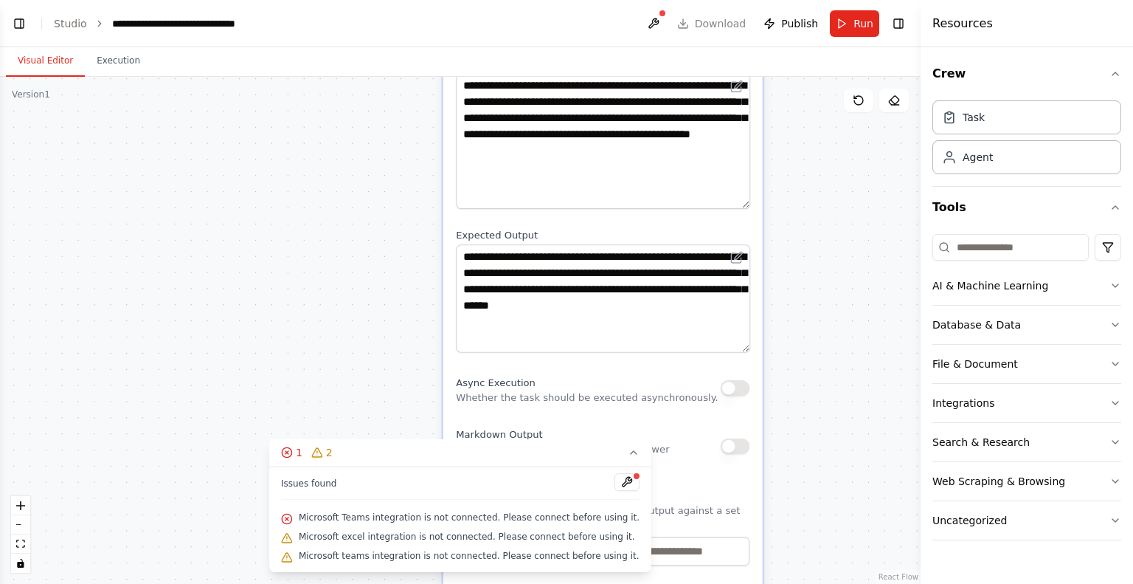
drag, startPoint x: 830, startPoint y: 334, endPoint x: 824, endPoint y: 232, distance: 102.0
click at [823, 193] on div ".deletable-edge-delete-btn { width: 20px; height: 20px; border: 0px solid #ffff…" at bounding box center [460, 330] width 921 height 507
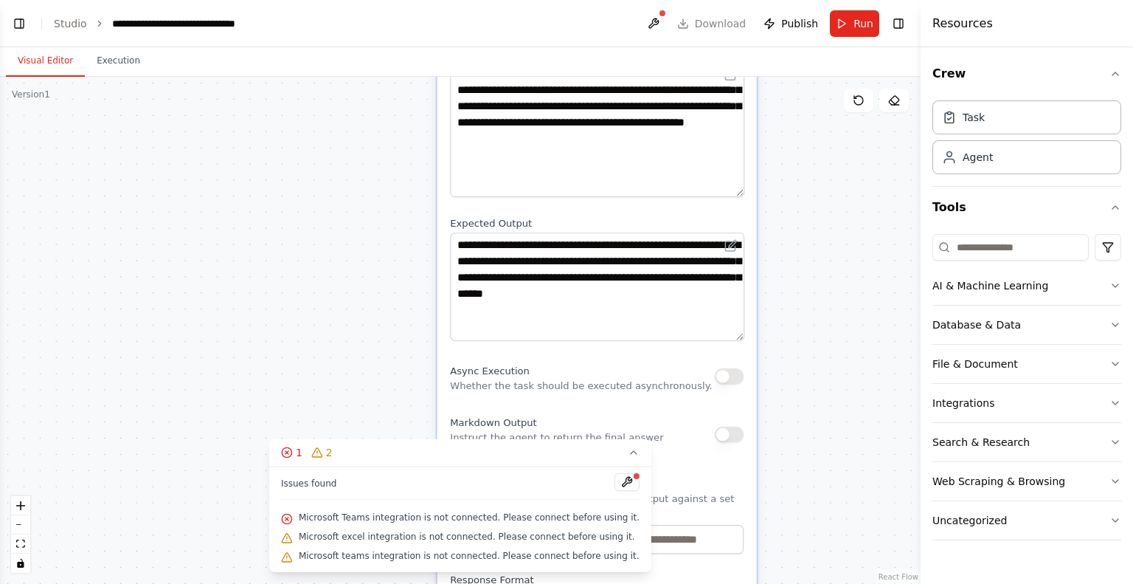
drag, startPoint x: 826, startPoint y: 318, endPoint x: 806, endPoint y: 157, distance: 162.1
click at [806, 159] on div ".deletable-edge-delete-btn { width: 20px; height: 20px; border: 0px solid #ffff…" at bounding box center [460, 330] width 921 height 507
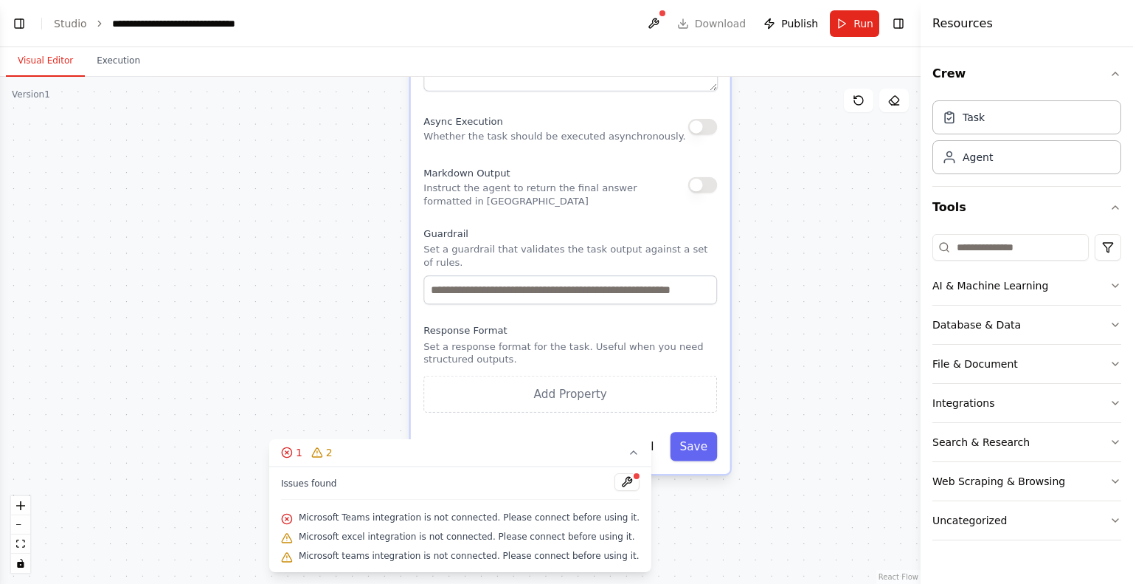
drag, startPoint x: 815, startPoint y: 351, endPoint x: 803, endPoint y: 251, distance: 101.1
click at [803, 251] on div ".deletable-edge-delete-btn { width: 20px; height: 20px; border: 0px solid #ffff…" at bounding box center [460, 330] width 921 height 507
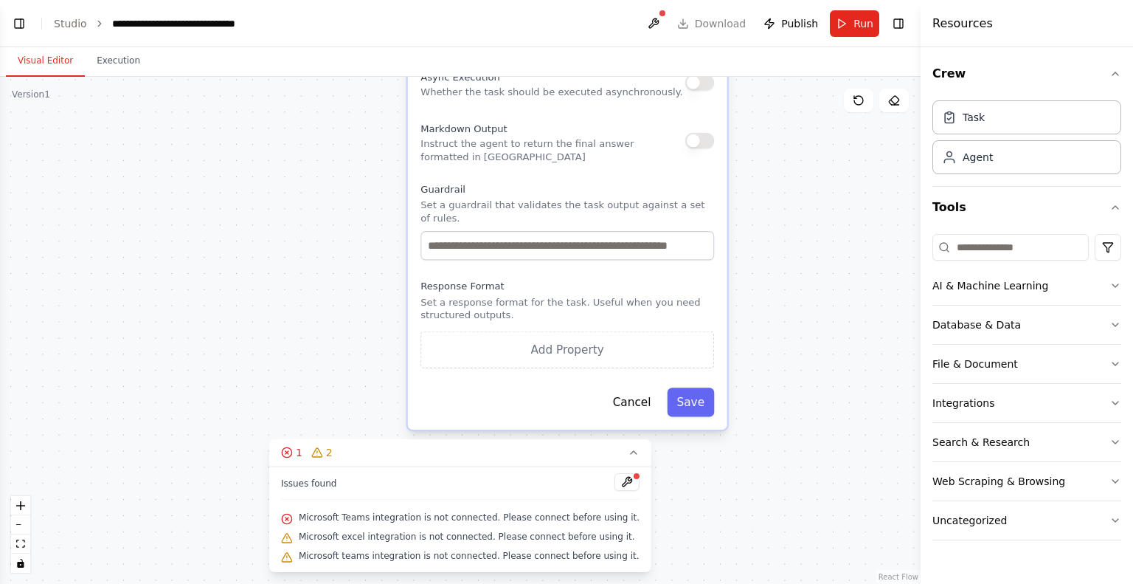
drag, startPoint x: 779, startPoint y: 347, endPoint x: 778, endPoint y: 300, distance: 47.2
click at [778, 300] on div ".deletable-edge-delete-btn { width: 20px; height: 20px; border: 0px solid #ffff…" at bounding box center [460, 330] width 921 height 507
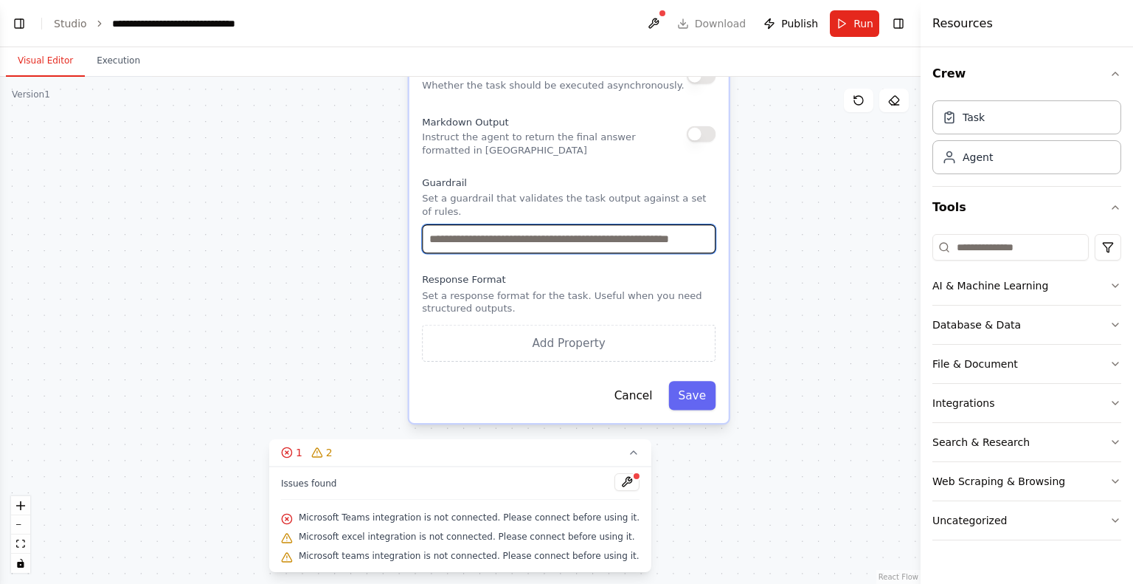
click at [575, 230] on input "text" at bounding box center [569, 238] width 294 height 29
click at [646, 227] on input "text" at bounding box center [569, 238] width 294 height 29
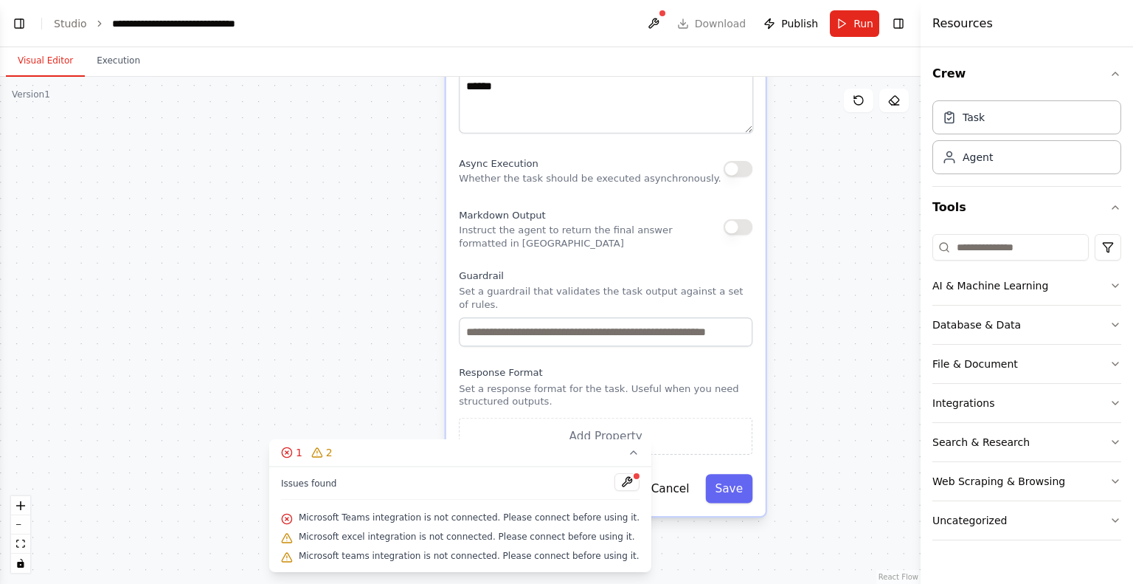
drag, startPoint x: 772, startPoint y: 229, endPoint x: 809, endPoint y: 324, distance: 102.1
click at [809, 324] on div ".deletable-edge-delete-btn { width: 20px; height: 20px; border: 0px solid #ffff…" at bounding box center [460, 330] width 921 height 507
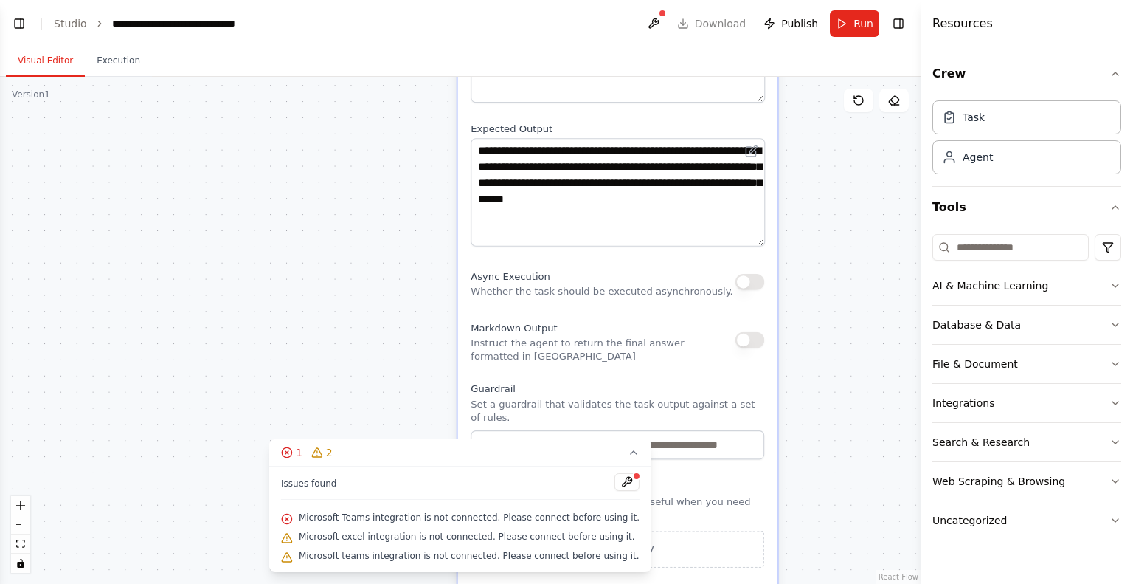
drag, startPoint x: 794, startPoint y: 181, endPoint x: 809, endPoint y: 316, distance: 135.8
click at [809, 316] on div ".deletable-edge-delete-btn { width: 20px; height: 20px; border: 0px solid #ffff…" at bounding box center [460, 330] width 921 height 507
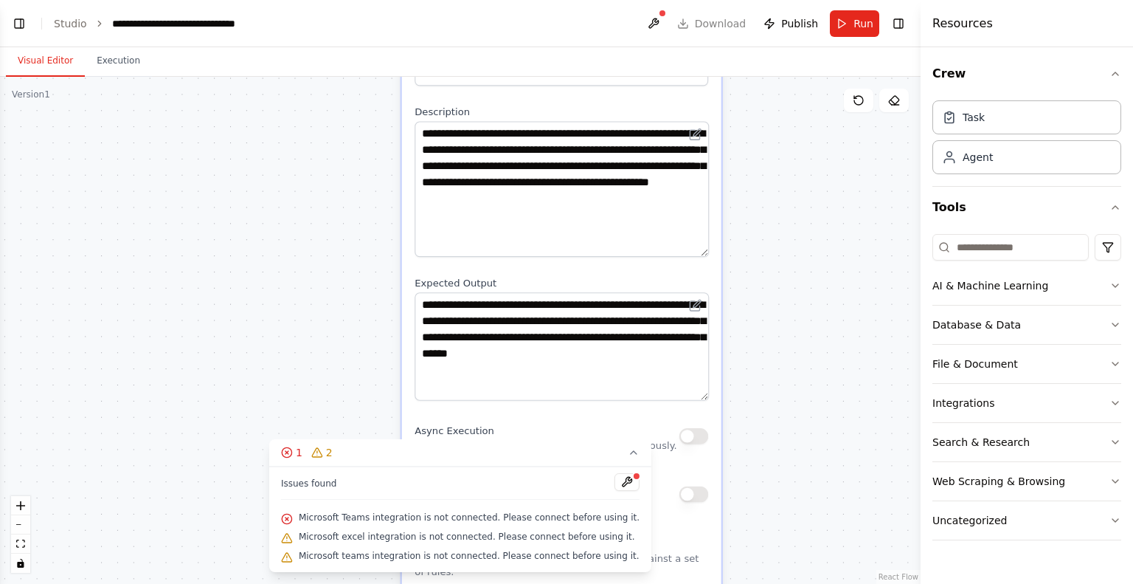
drag, startPoint x: 826, startPoint y: 206, endPoint x: 767, endPoint y: 337, distance: 144.0
click at [767, 337] on div ".deletable-edge-delete-btn { width: 20px; height: 20px; border: 0px solid #ffff…" at bounding box center [460, 330] width 921 height 507
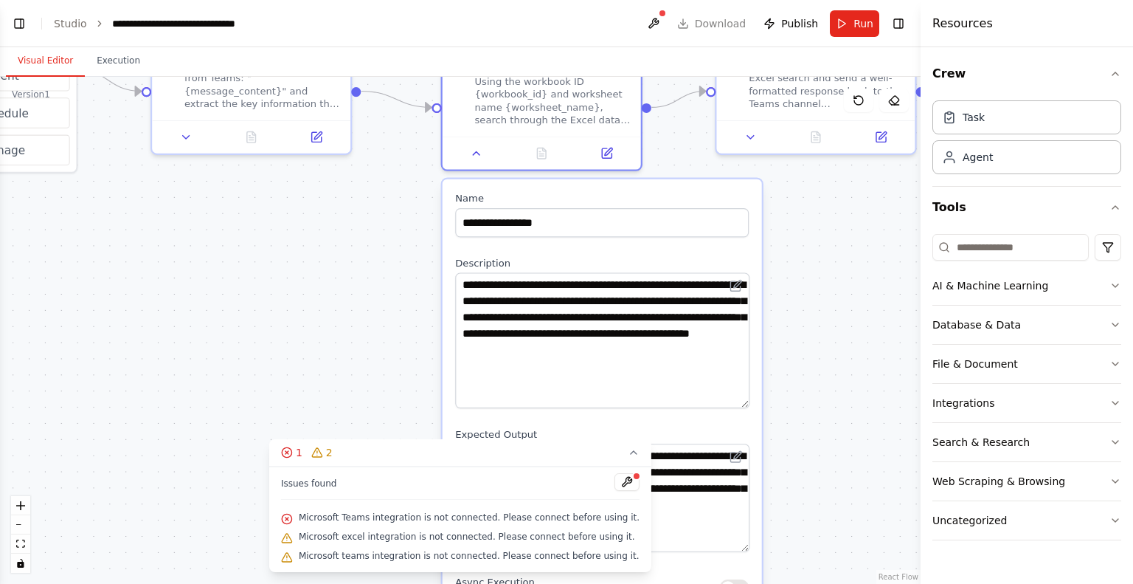
drag, startPoint x: 752, startPoint y: 209, endPoint x: 793, endPoint y: 359, distance: 155.2
click at [793, 359] on div ".deletable-edge-delete-btn { width: 20px; height: 20px; border: 0px solid #ffff…" at bounding box center [460, 330] width 921 height 507
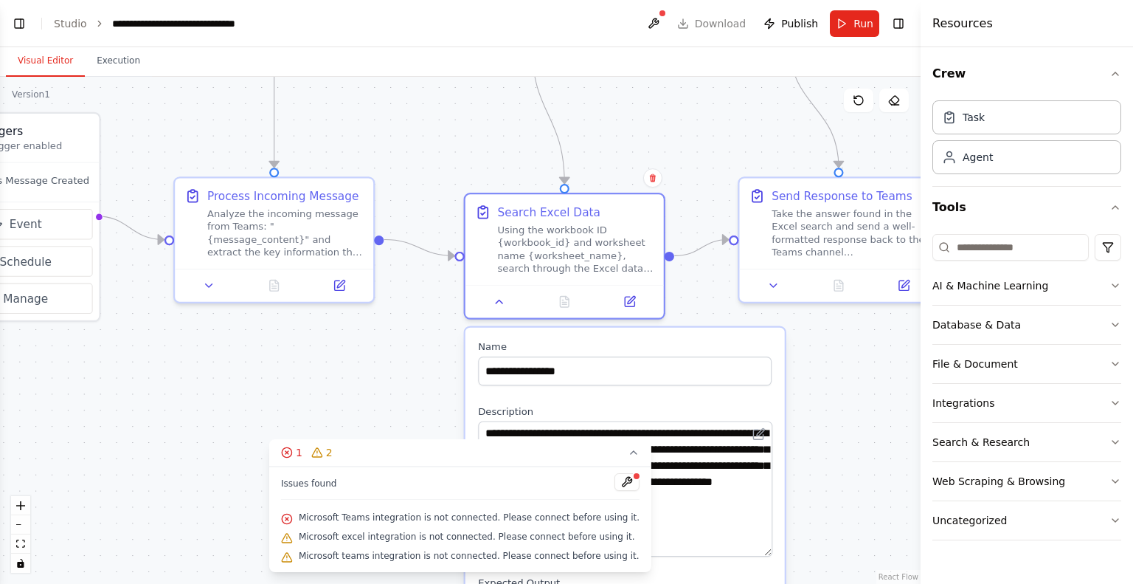
drag, startPoint x: 797, startPoint y: 232, endPoint x: 820, endPoint y: 381, distance: 150.0
click at [820, 381] on div ".deletable-edge-delete-btn { width: 20px; height: 20px; border: 0px solid #ffff…" at bounding box center [460, 330] width 921 height 507
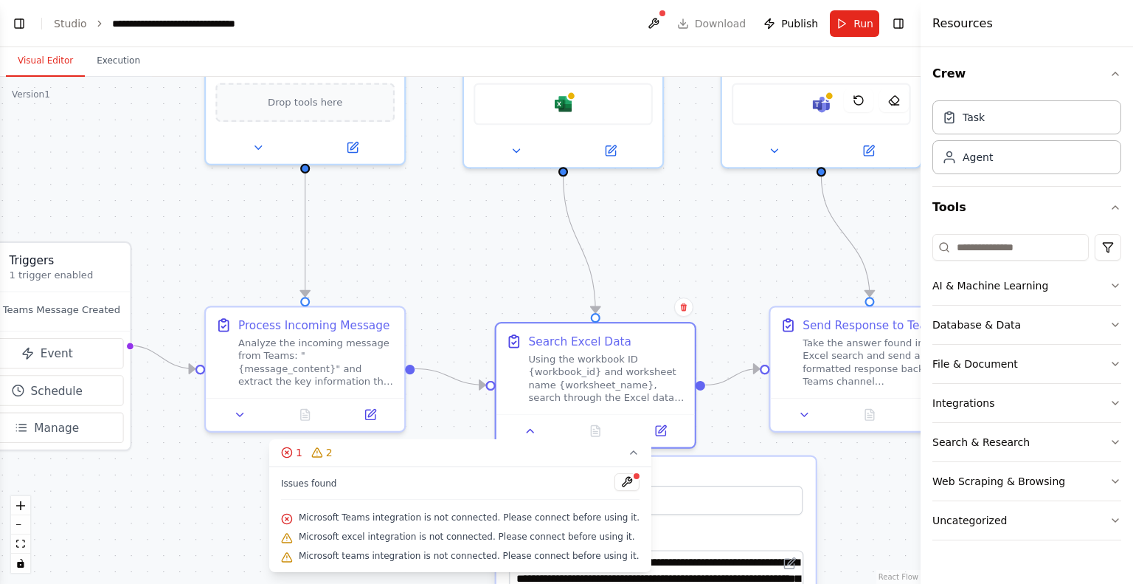
drag, startPoint x: 646, startPoint y: 115, endPoint x: 697, endPoint y: 317, distance: 208.4
click at [698, 318] on div ".deletable-edge-delete-btn { width: 20px; height: 20px; border: 0px solid #ffff…" at bounding box center [460, 330] width 921 height 507
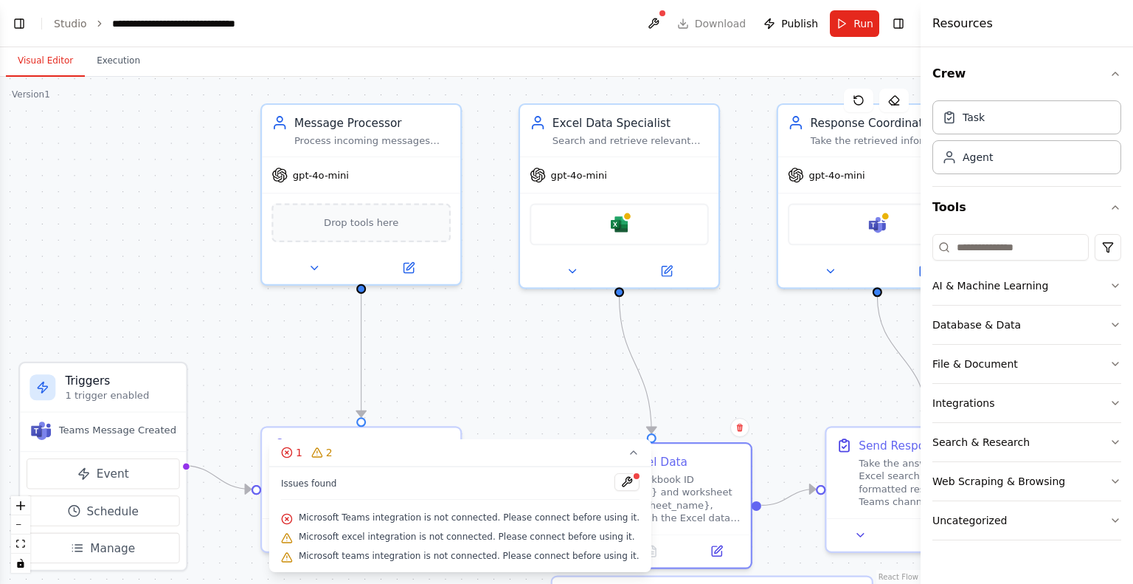
drag, startPoint x: 649, startPoint y: 260, endPoint x: 693, endPoint y: 314, distance: 69.2
click at [693, 314] on div ".deletable-edge-delete-btn { width: 20px; height: 20px; border: 0px solid #ffff…" at bounding box center [460, 330] width 921 height 507
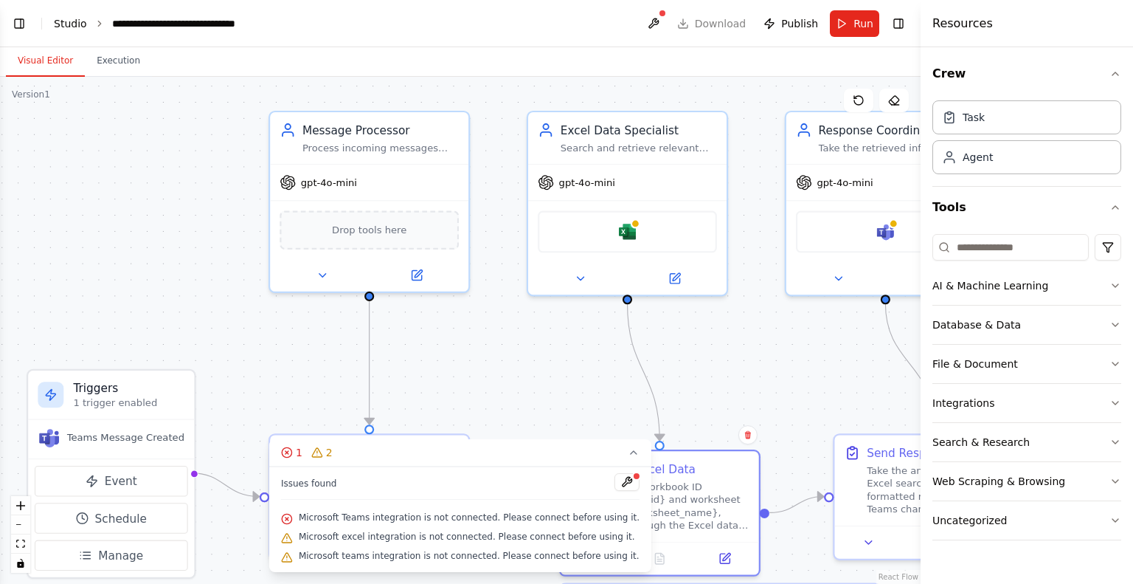
click at [61, 23] on link "Studio" at bounding box center [70, 24] width 33 height 12
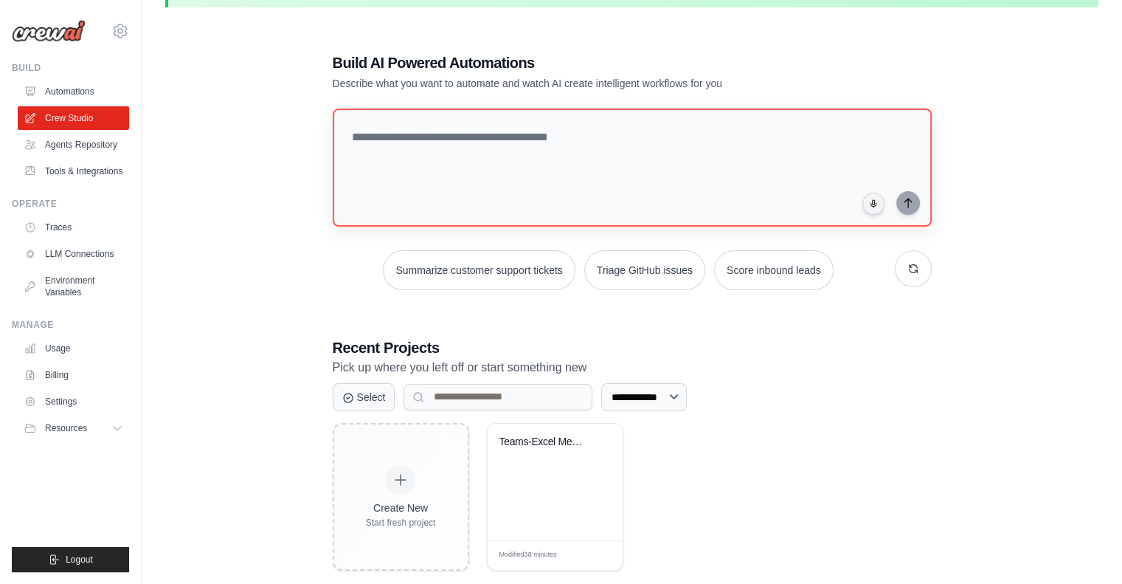
scroll to position [80, 0]
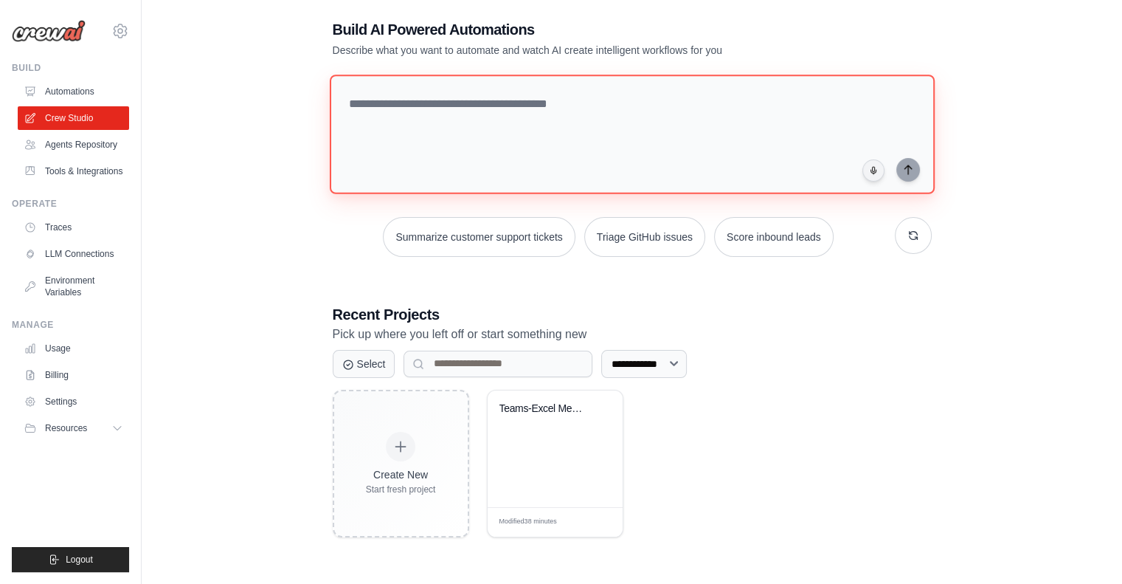
click at [718, 124] on textarea at bounding box center [631, 135] width 605 height 120
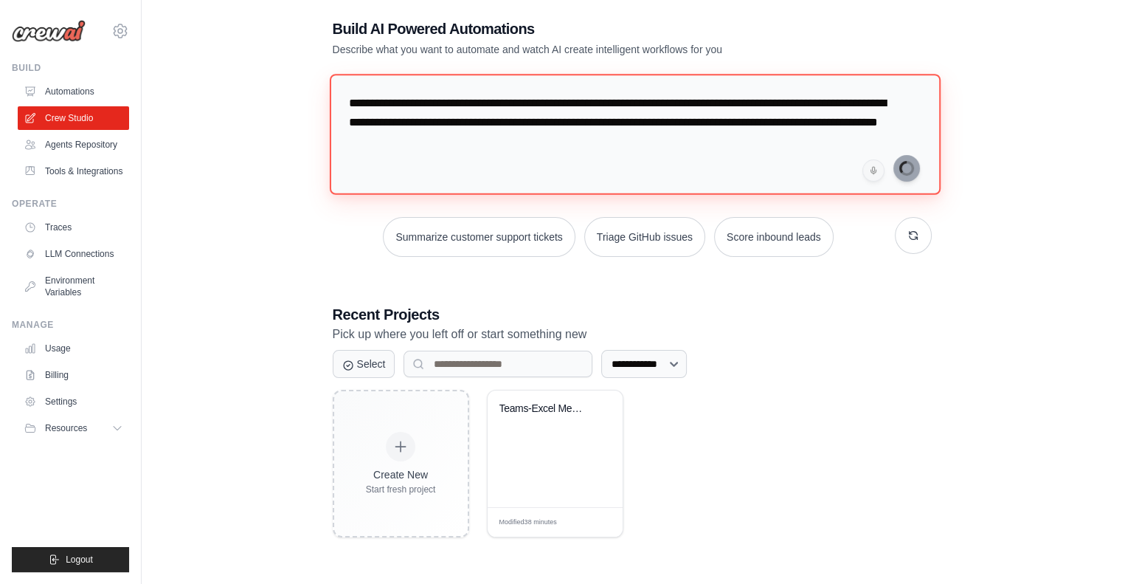
type textarea "**********"
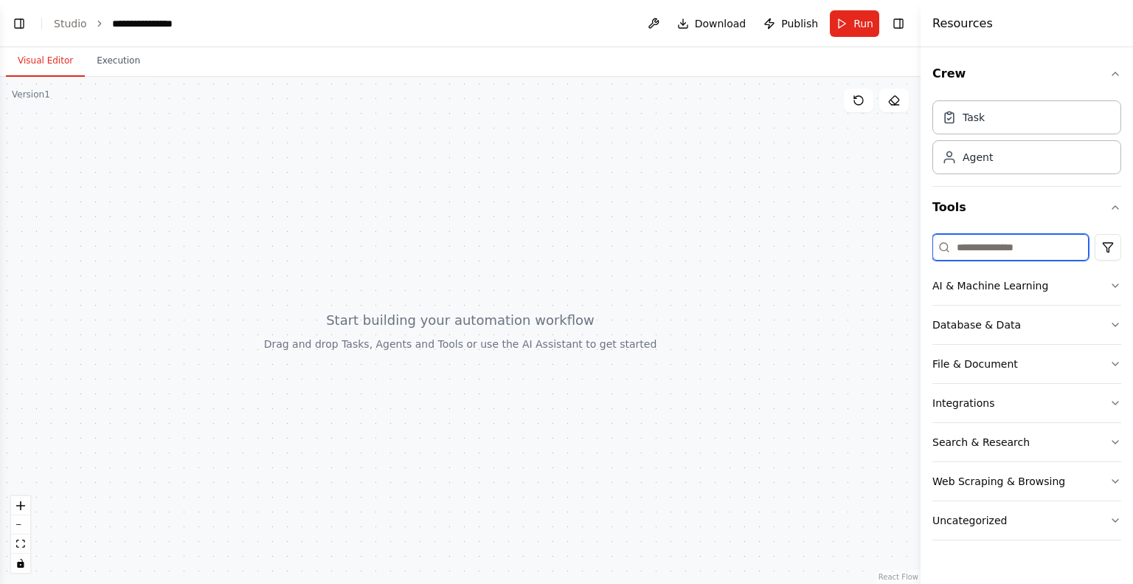
click at [975, 238] on input at bounding box center [1010, 247] width 156 height 27
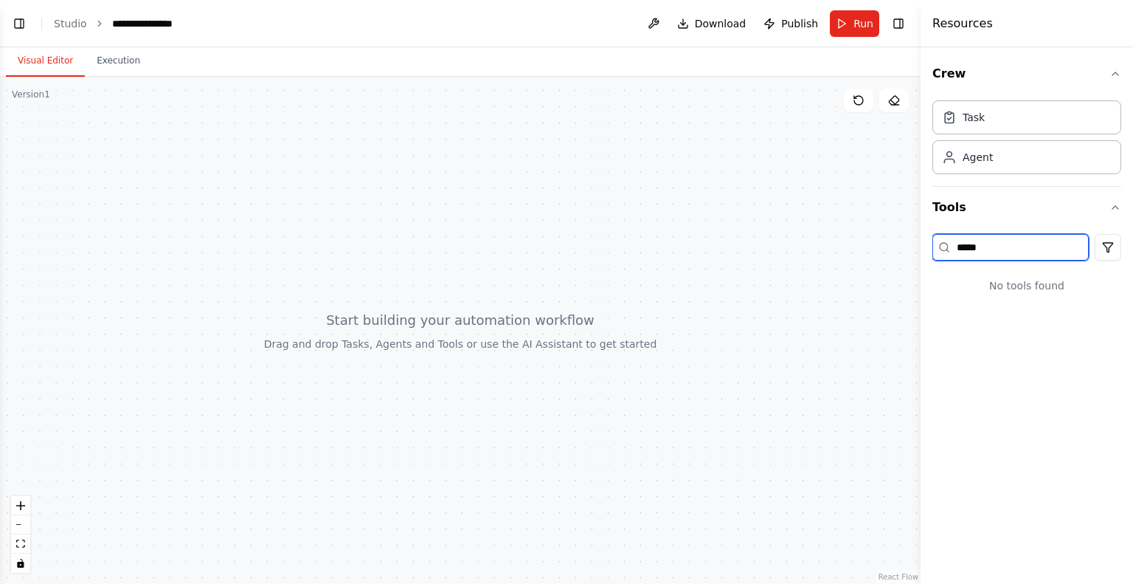
scroll to position [3, 0]
type input "*****"
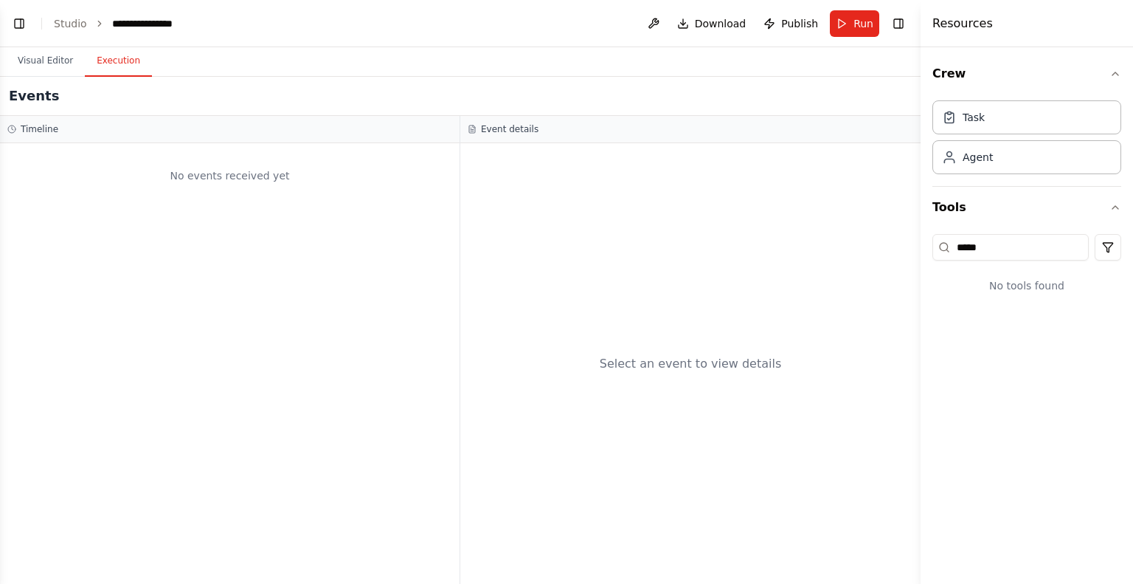
click at [105, 61] on button "Execution" at bounding box center [118, 61] width 67 height 31
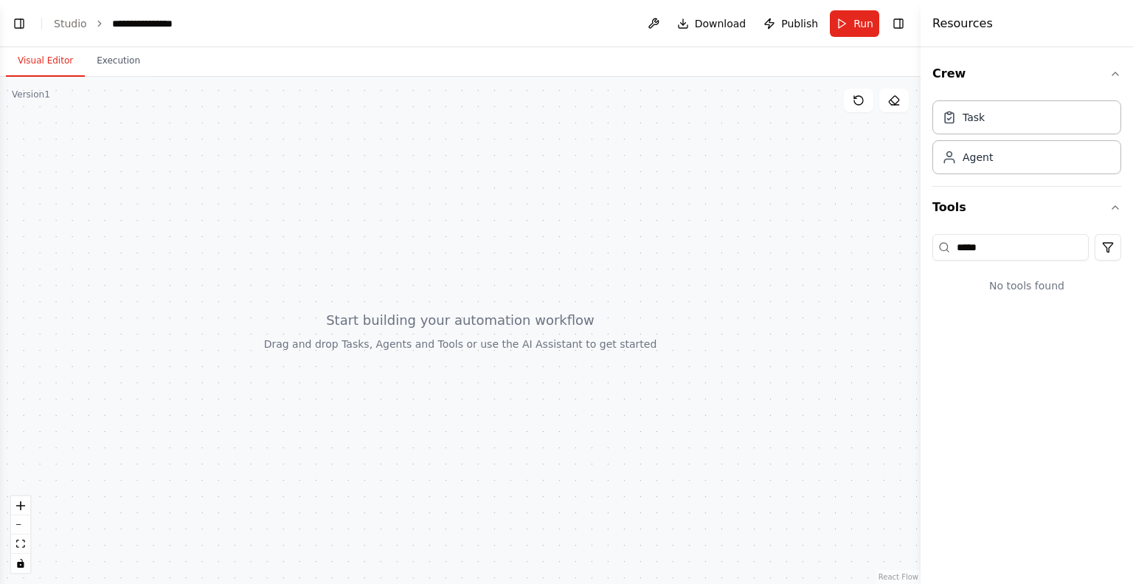
scroll to position [52, 0]
click at [49, 55] on button "Visual Editor" at bounding box center [45, 61] width 79 height 31
click at [83, 30] on ol "**********" at bounding box center [119, 23] width 131 height 15
click at [71, 21] on link "Studio" at bounding box center [70, 24] width 33 height 12
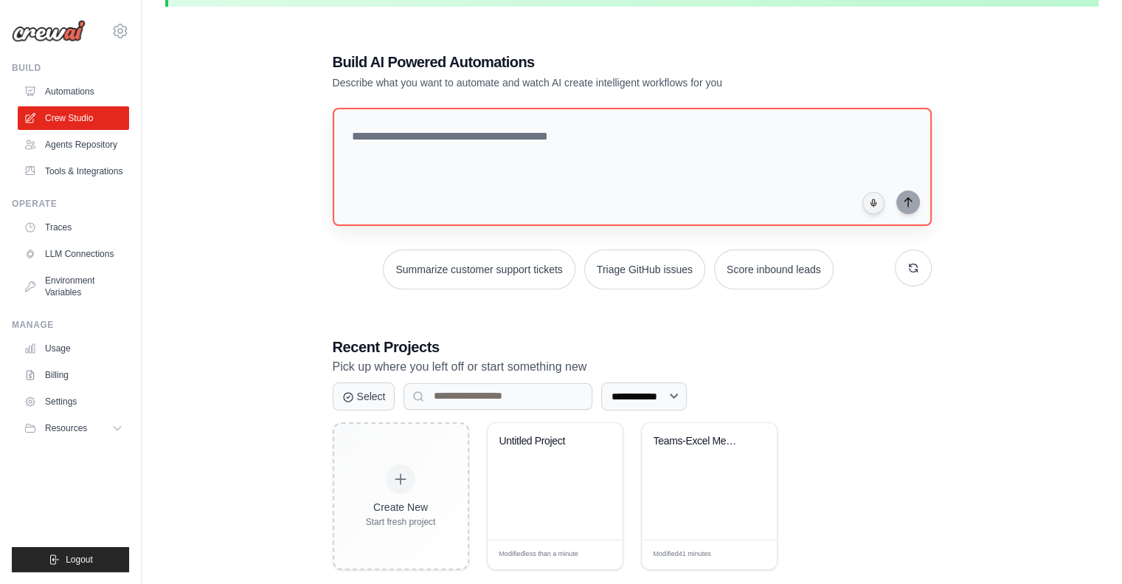
scroll to position [80, 0]
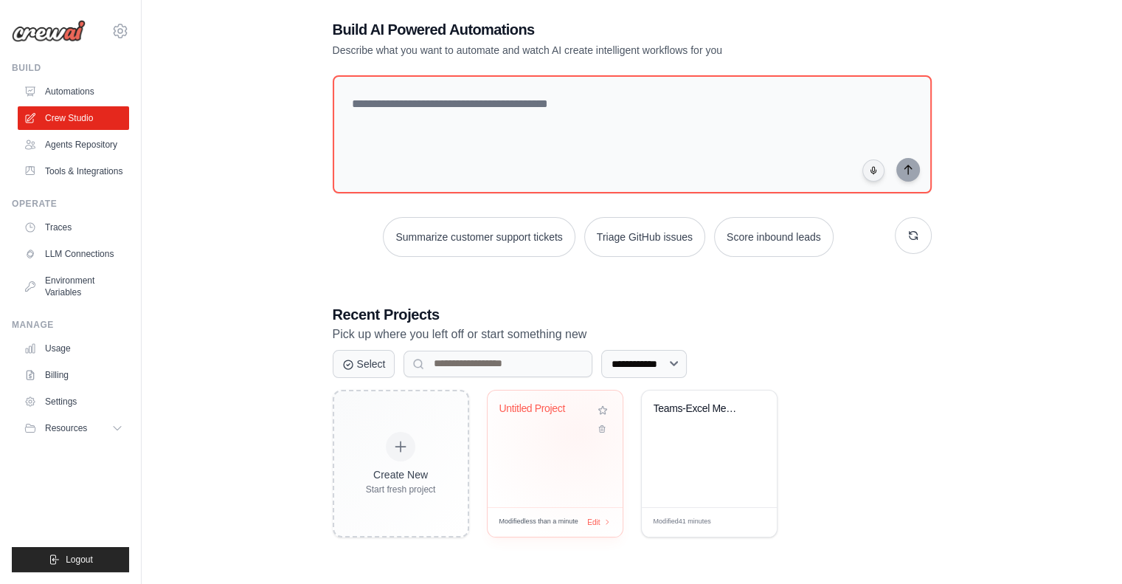
click at [576, 432] on div "Untitled Project" at bounding box center [554, 419] width 111 height 34
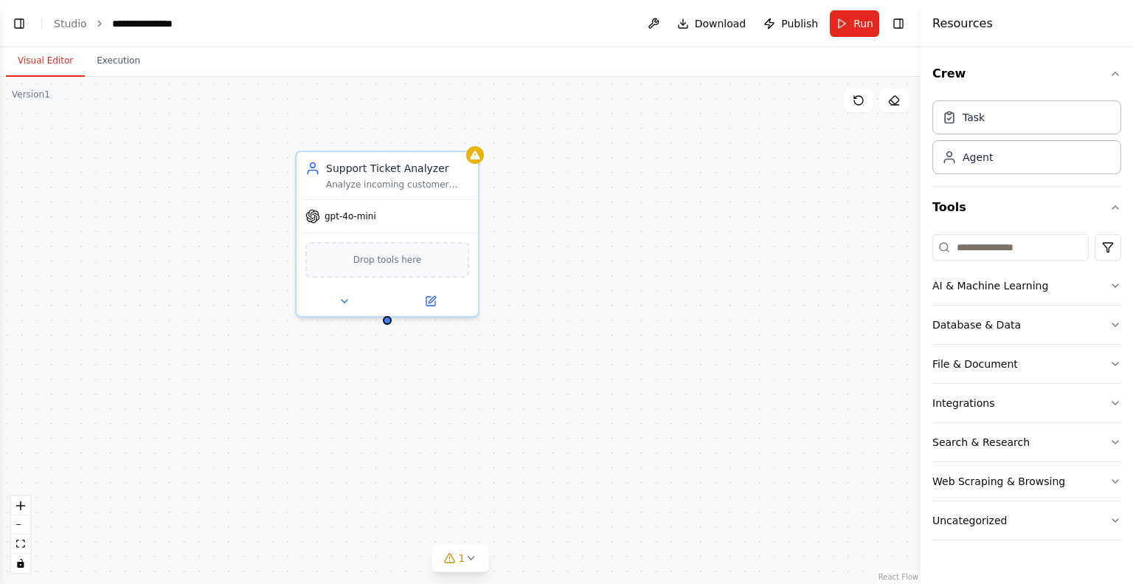
scroll to position [261, 0]
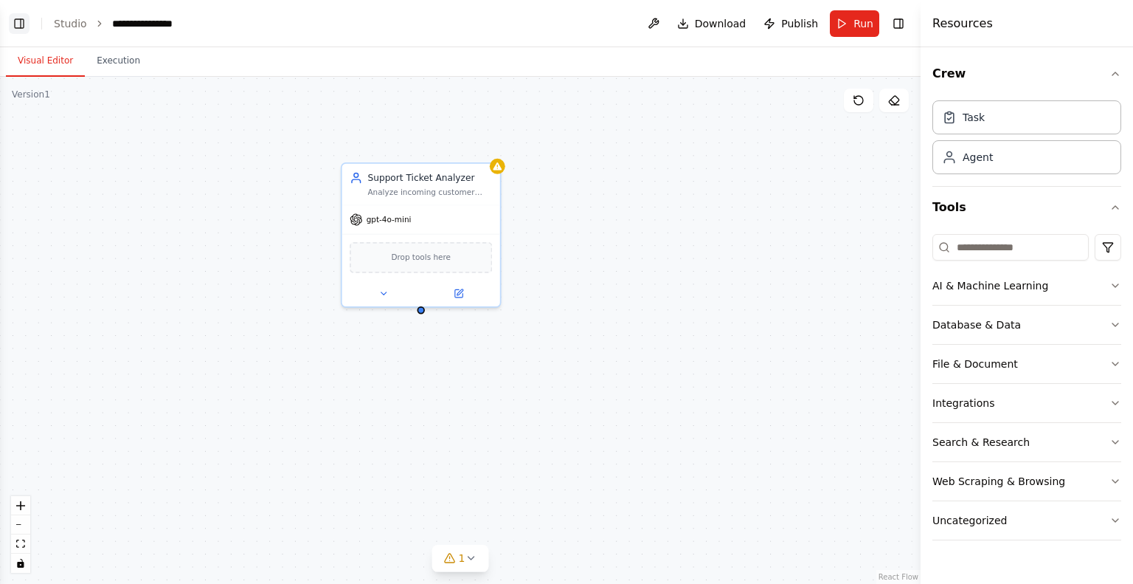
click at [28, 25] on button "Toggle Left Sidebar" at bounding box center [19, 23] width 21 height 21
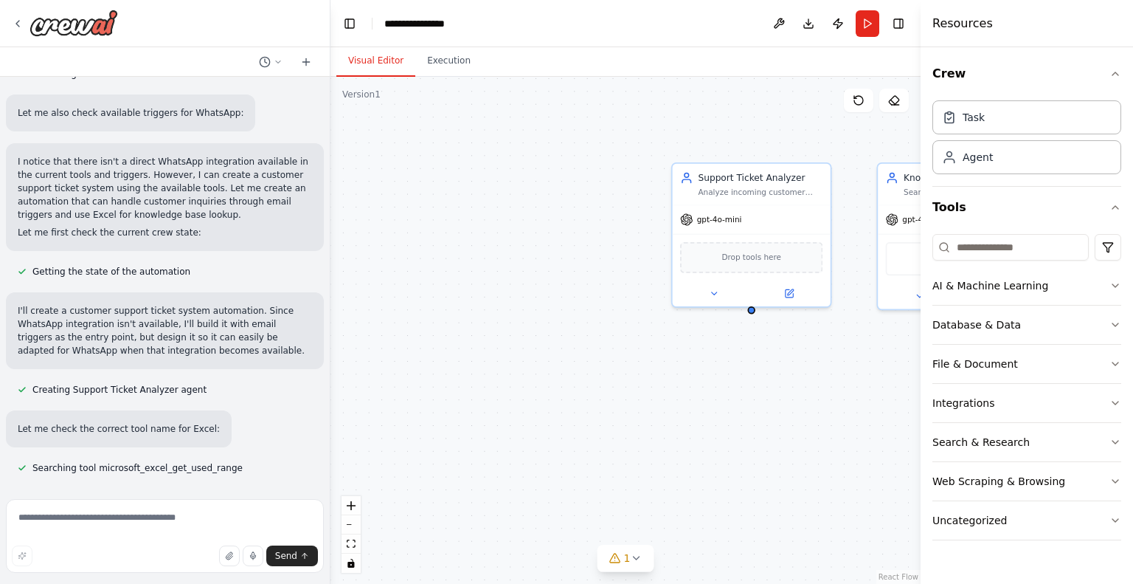
scroll to position [369, 0]
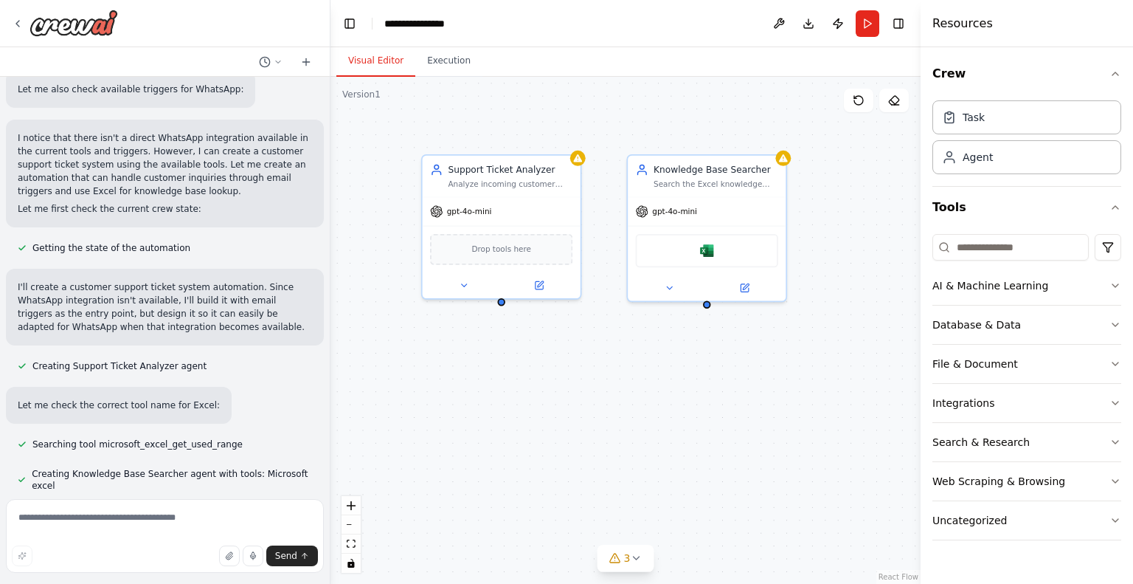
drag, startPoint x: 726, startPoint y: 396, endPoint x: 476, endPoint y: 388, distance: 250.2
click at [476, 388] on div "Support Ticket Analyzer Analyze incoming customer support tickets and extract k…" at bounding box center [625, 330] width 590 height 507
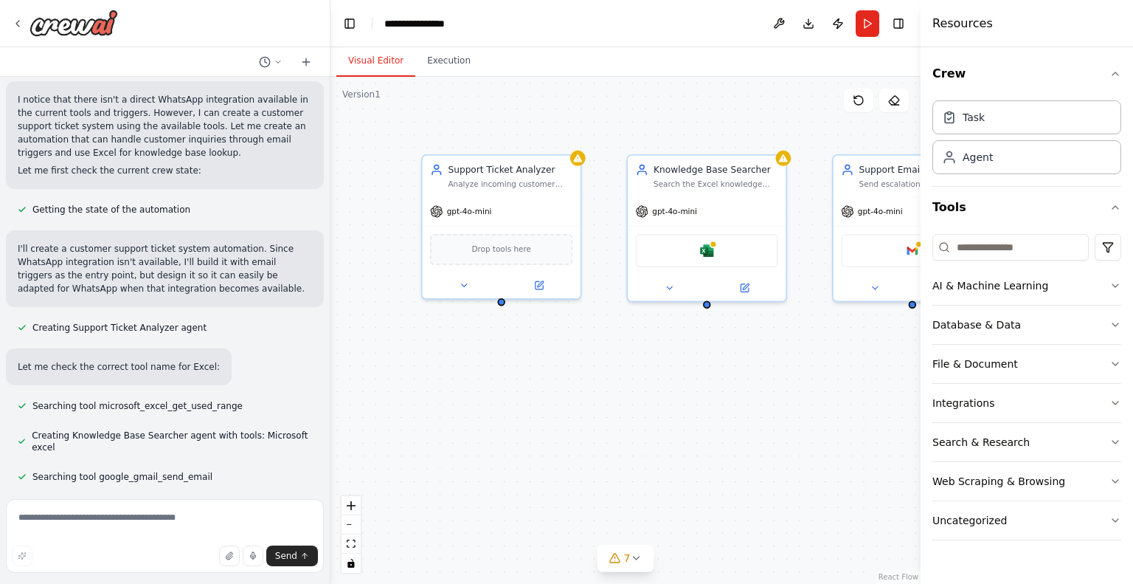
scroll to position [443, 0]
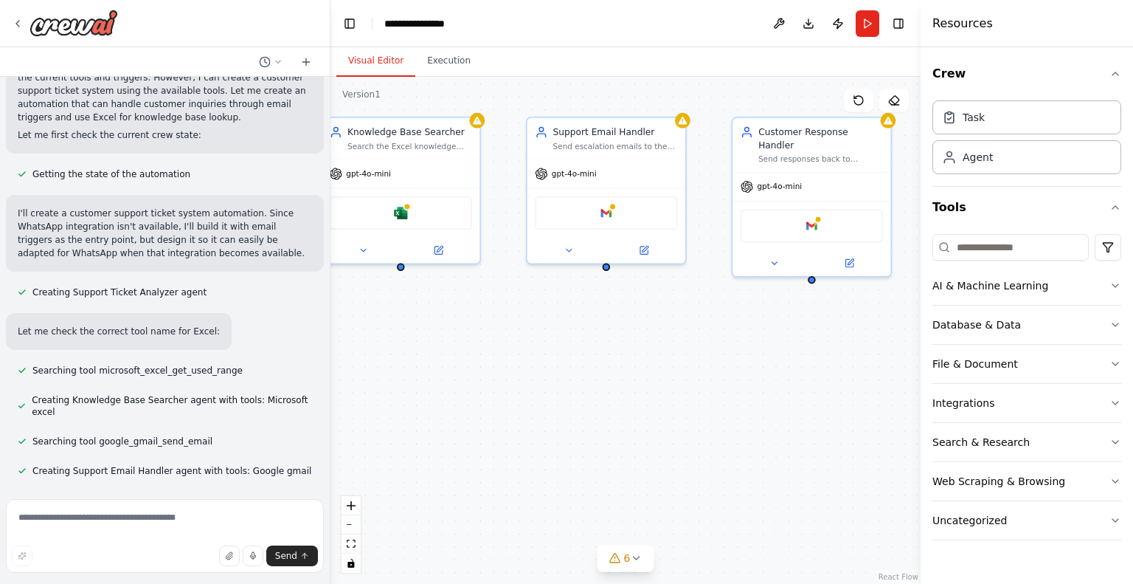
drag, startPoint x: 733, startPoint y: 372, endPoint x: 425, endPoint y: 335, distance: 309.8
click at [425, 335] on div ".deletable-edge-delete-btn { width: 20px; height: 20px; border: 0px solid #ffff…" at bounding box center [625, 330] width 590 height 507
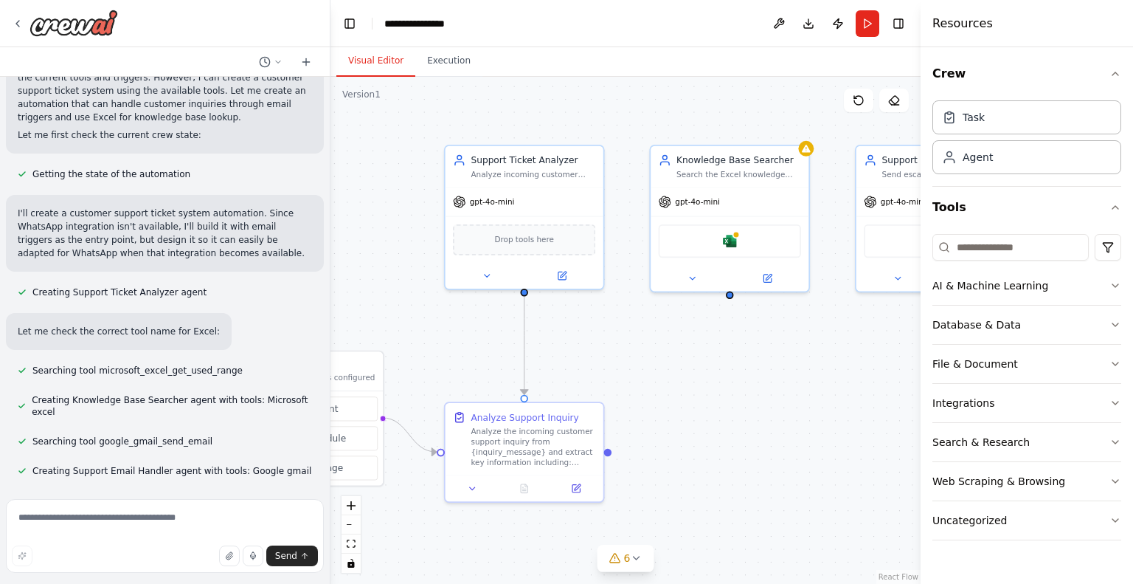
drag, startPoint x: 425, startPoint y: 335, endPoint x: 755, endPoint y: 362, distance: 331.6
click at [755, 362] on div ".deletable-edge-delete-btn { width: 20px; height: 20px; border: 0px solid #ffff…" at bounding box center [625, 330] width 590 height 507
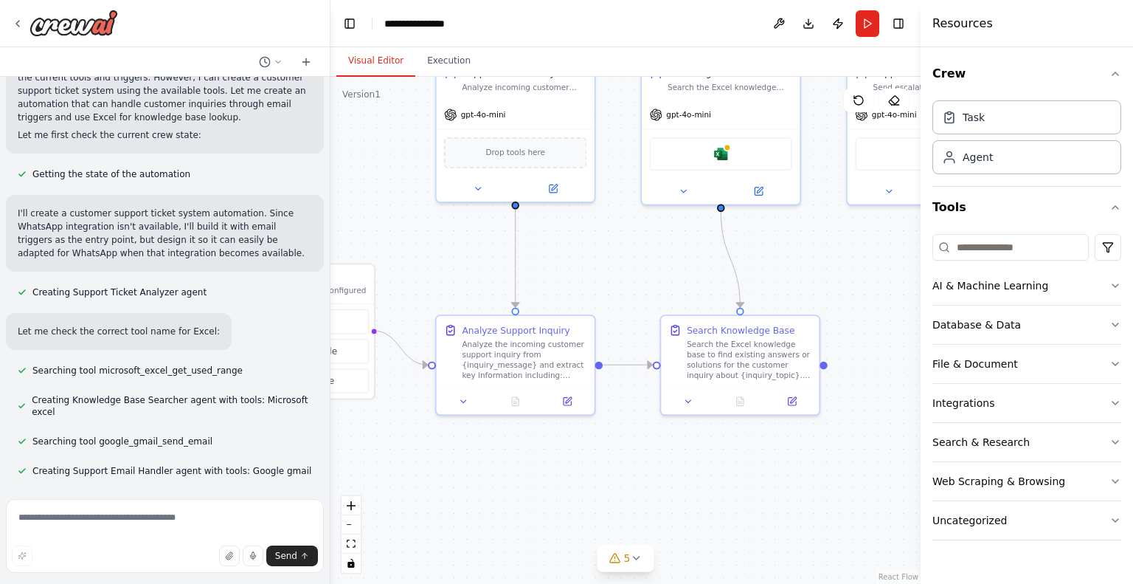
drag, startPoint x: 631, startPoint y: 382, endPoint x: 546, endPoint y: 308, distance: 113.0
click at [546, 308] on div ".deletable-edge-delete-btn { width: 20px; height: 20px; border: 0px solid #ffff…" at bounding box center [625, 330] width 590 height 507
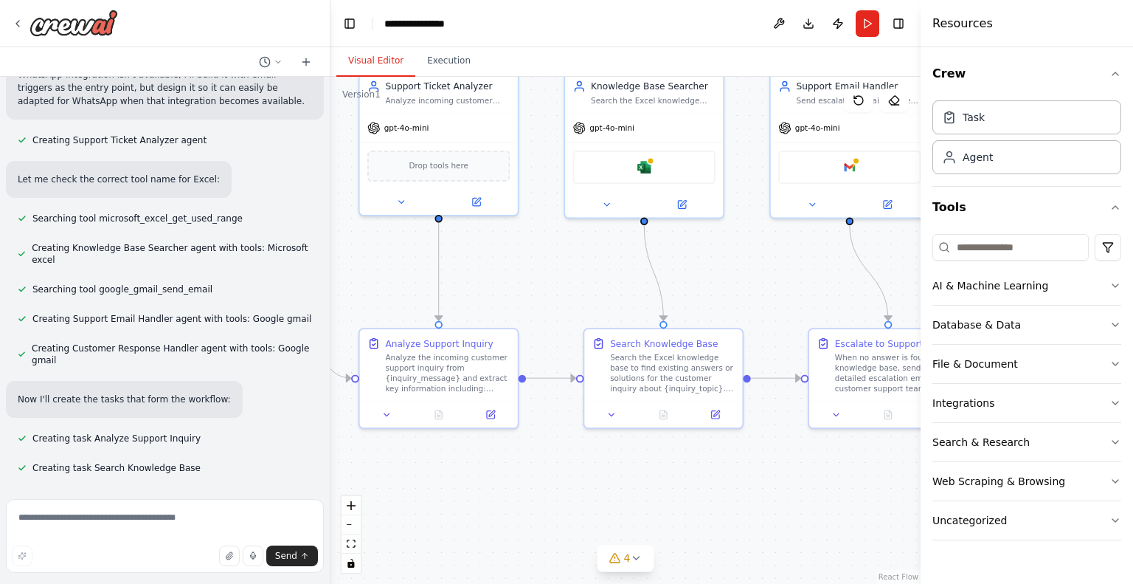
scroll to position [624, 0]
